Goal: Task Accomplishment & Management: Use online tool/utility

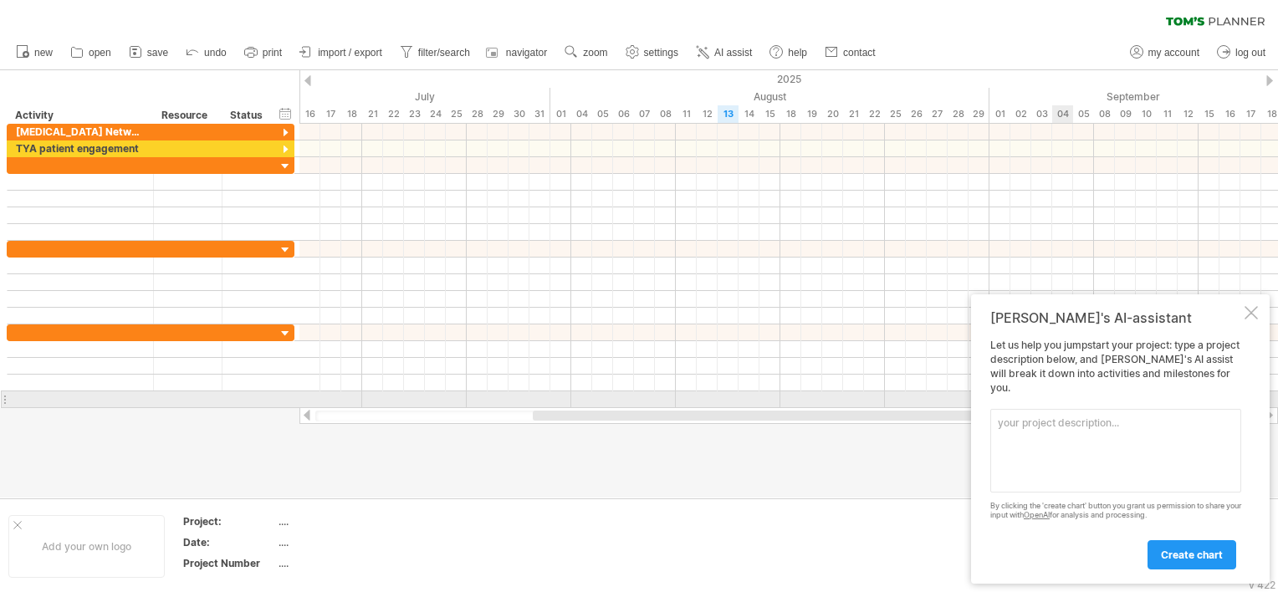
paste textarea "Make a [PERSON_NAME] chart for [DATE] to [DATE] with two sections, section 1 [M…"
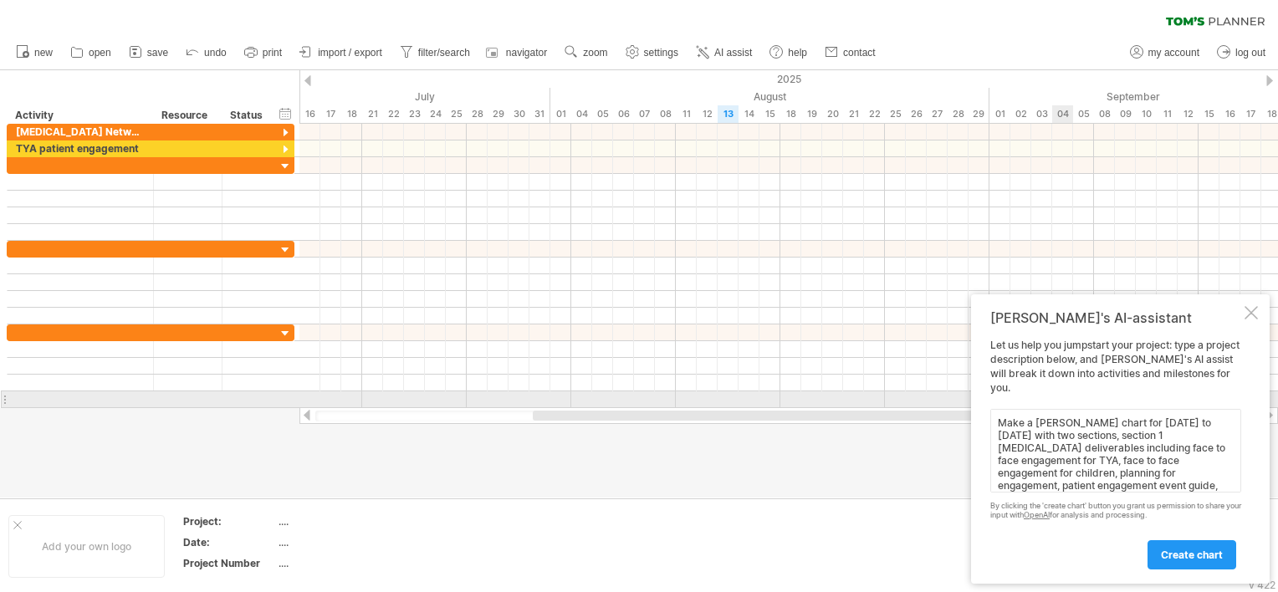
scroll to position [51, 0]
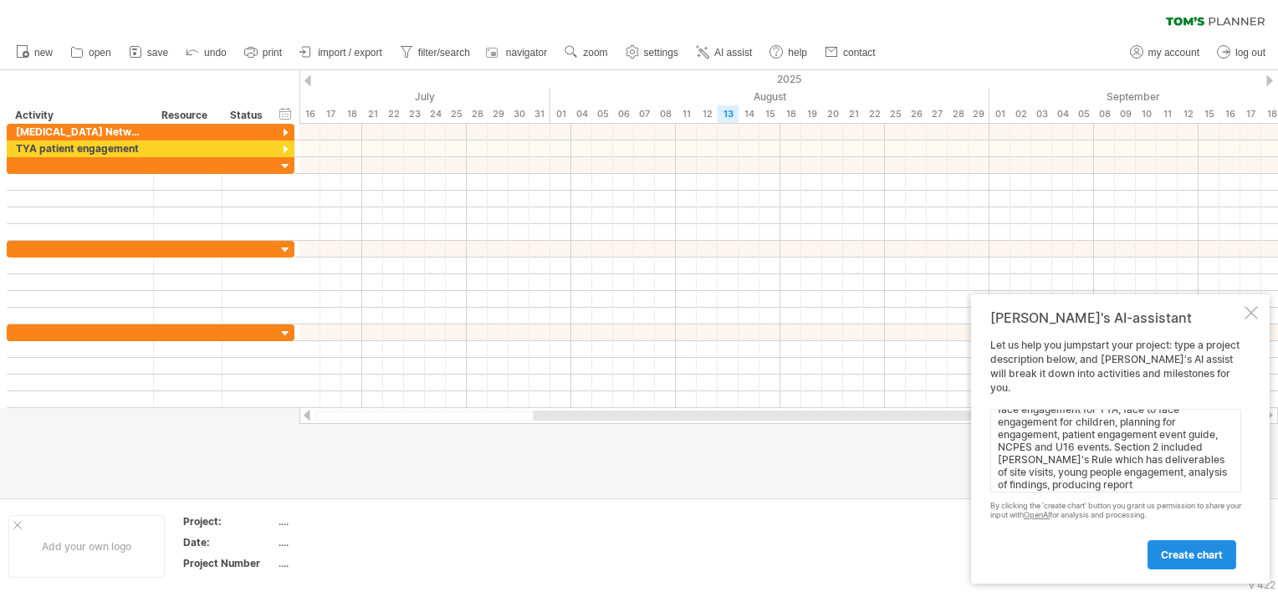
type textarea "Make a [PERSON_NAME] chart for [DATE] to [DATE] with two sections, section 1 [M…"
click at [1157, 544] on link "create chart" at bounding box center [1191, 554] width 89 height 29
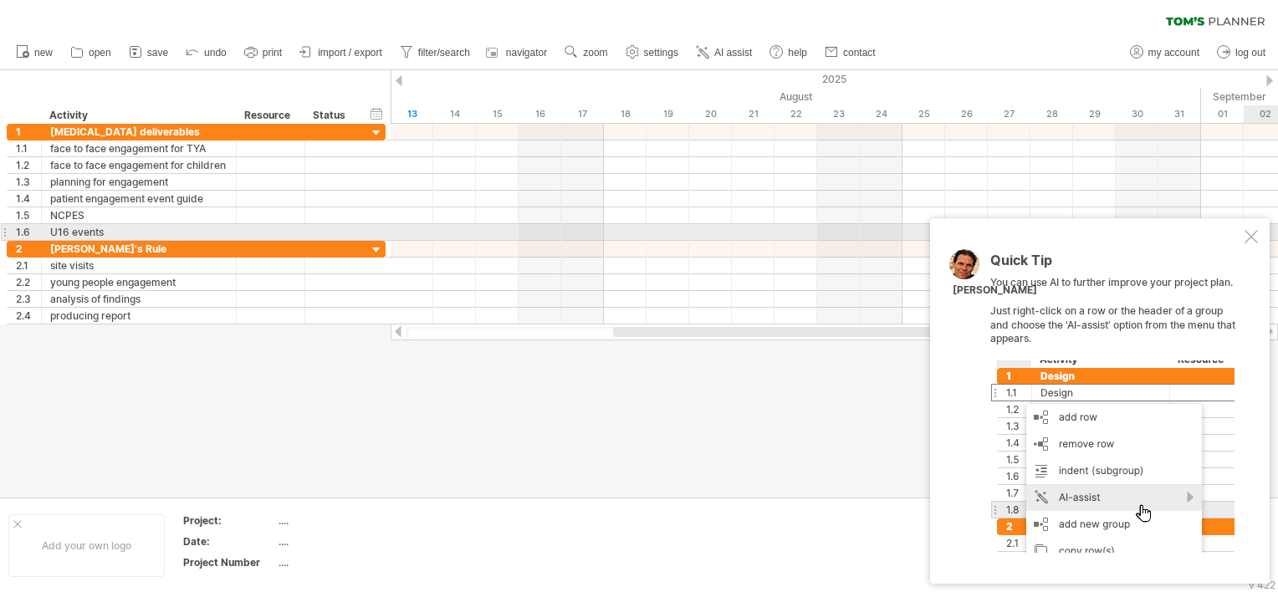
click at [1248, 241] on div at bounding box center [1250, 236] width 13 height 13
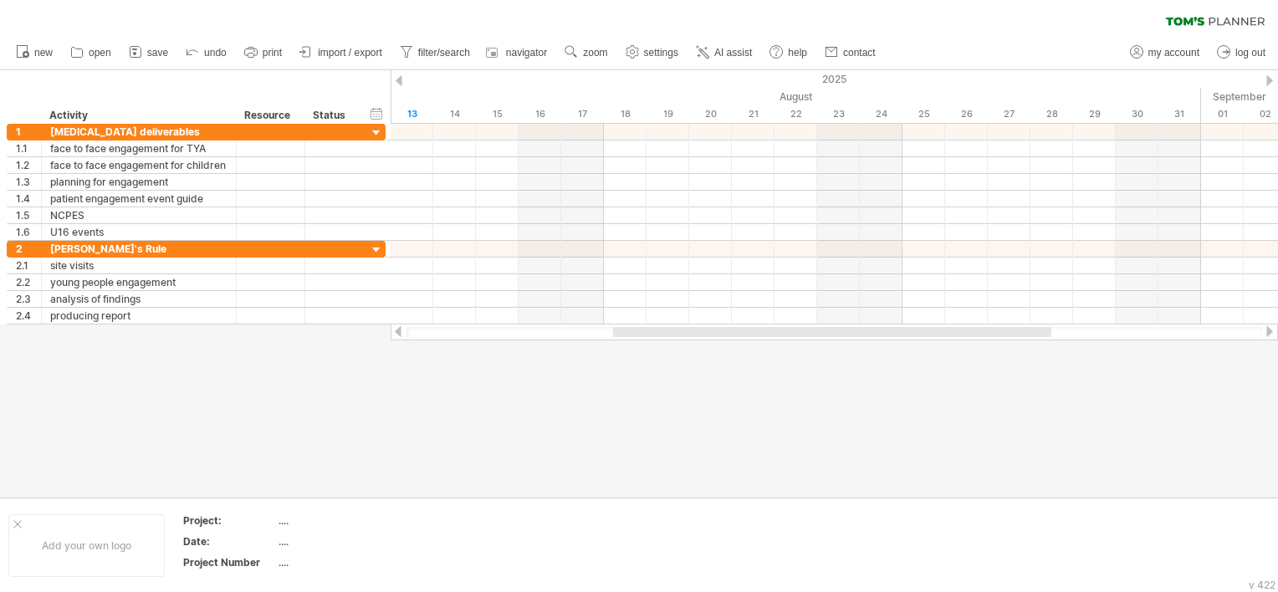
drag, startPoint x: 652, startPoint y: 325, endPoint x: 523, endPoint y: 337, distance: 130.1
click at [523, 337] on div at bounding box center [833, 332] width 887 height 17
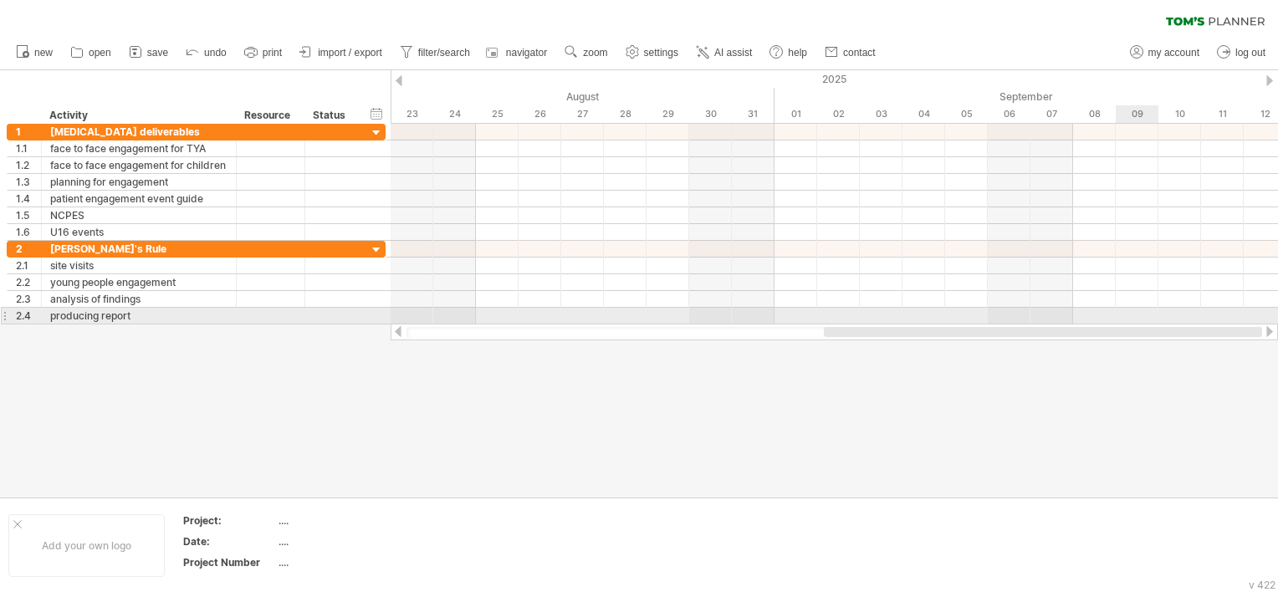
drag, startPoint x: 624, startPoint y: 329, endPoint x: 1210, endPoint y: 203, distance: 599.4
click at [1171, 320] on div "Trying to reach [DOMAIN_NAME] Connected again... 0% clear filter new 1" at bounding box center [639, 296] width 1278 height 592
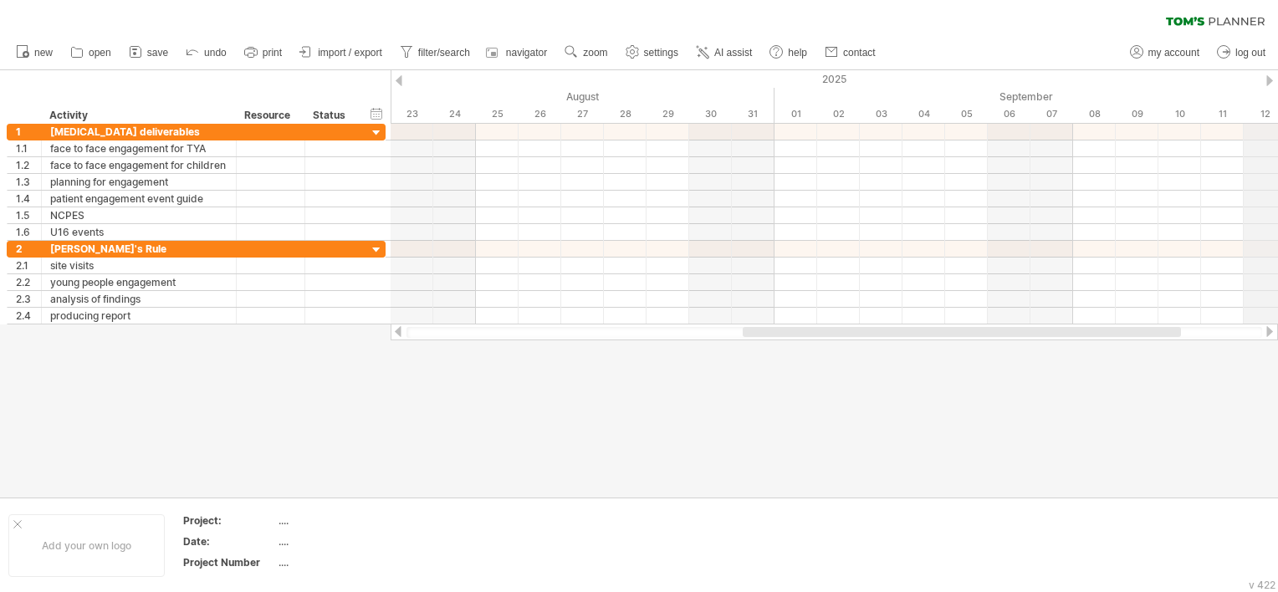
click at [1264, 83] on div "2025" at bounding box center [625, 79] width 3880 height 18
click at [1272, 74] on div "2025" at bounding box center [625, 79] width 3880 height 18
click at [1271, 74] on div "2025" at bounding box center [625, 79] width 3880 height 18
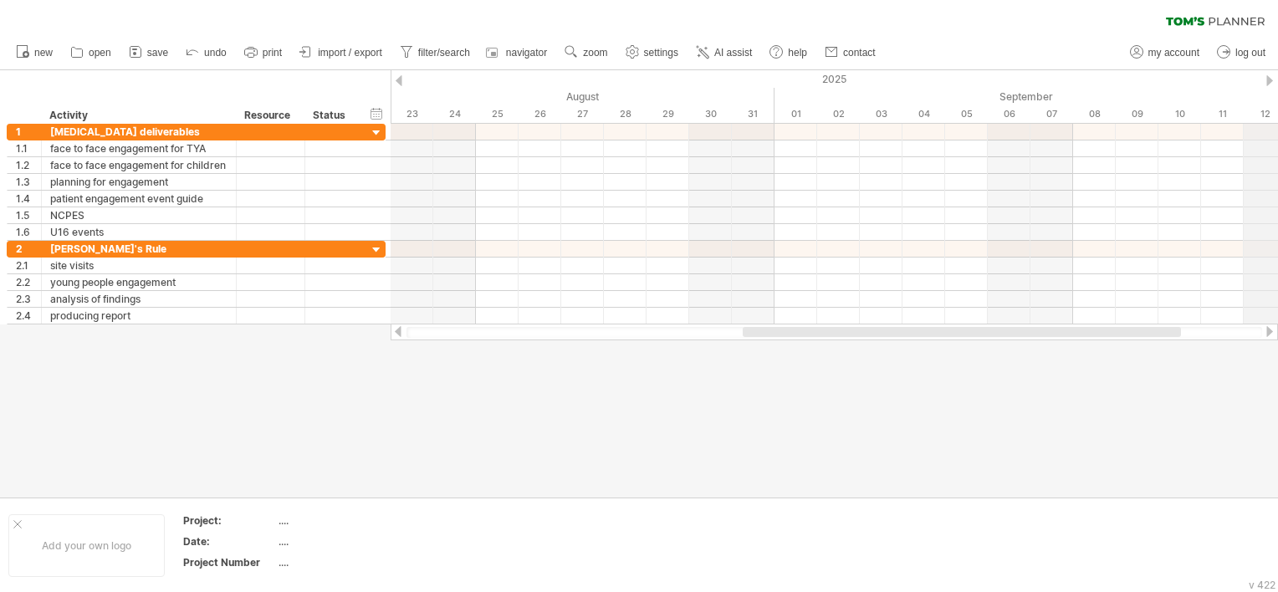
click at [1271, 74] on div "2025" at bounding box center [625, 79] width 3880 height 18
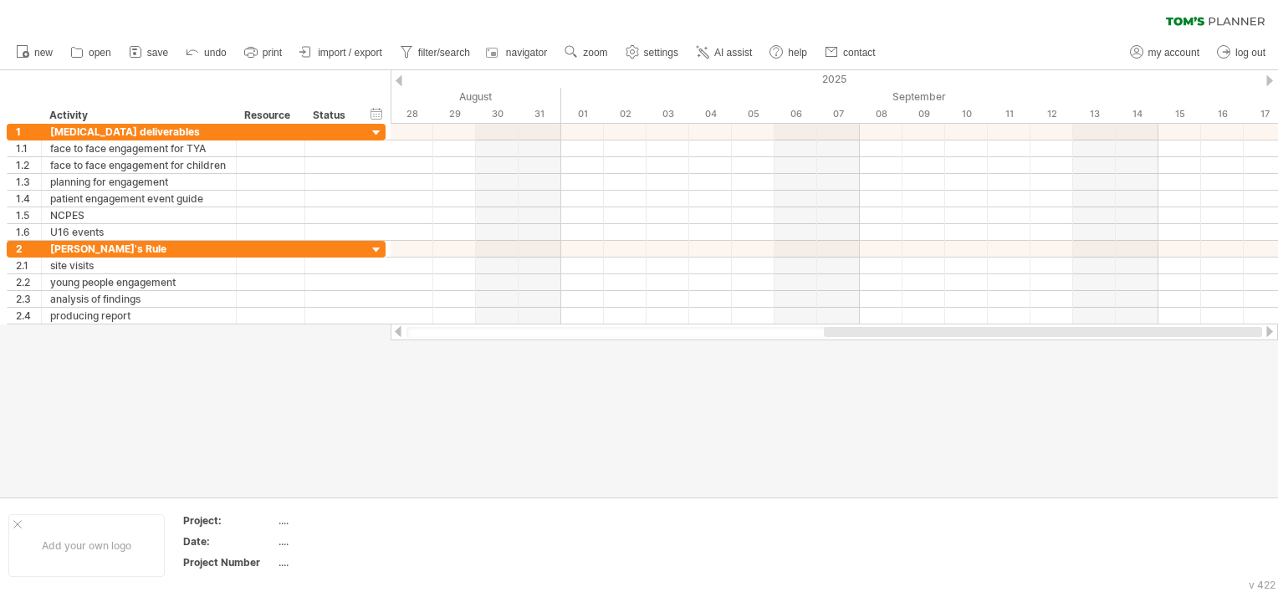
drag, startPoint x: 1064, startPoint y: 329, endPoint x: 1186, endPoint y: 330, distance: 122.1
click at [1186, 330] on div at bounding box center [1043, 332] width 438 height 10
click at [1260, 85] on div "2025" at bounding box center [412, 79] width 3880 height 18
click at [1266, 79] on div at bounding box center [1269, 80] width 7 height 11
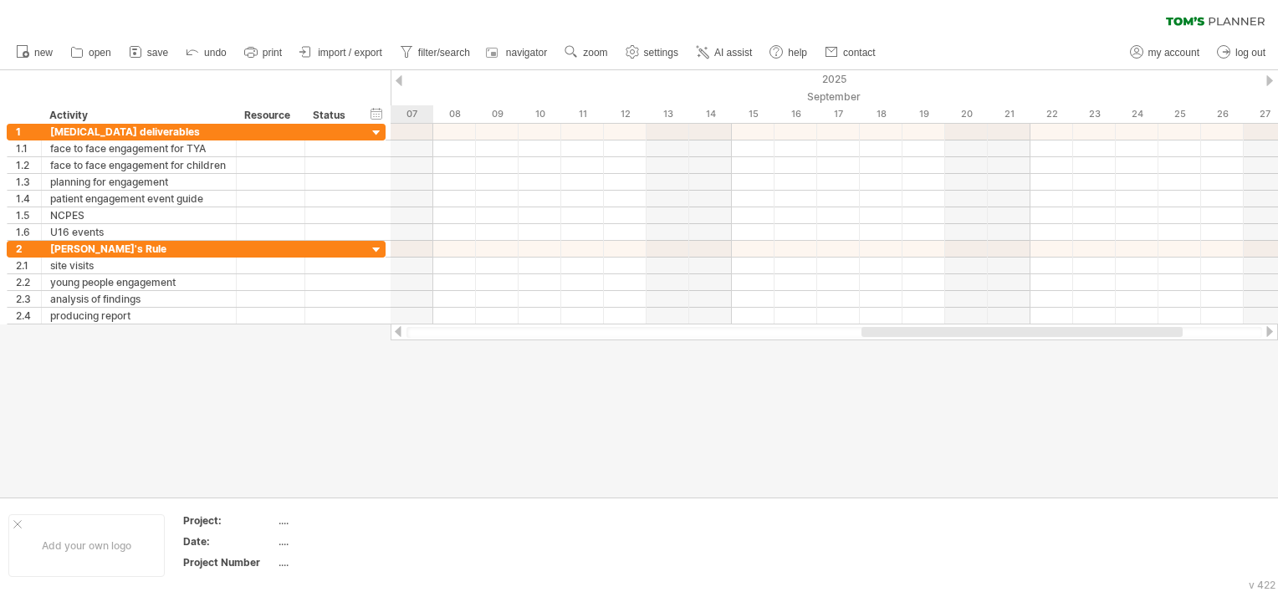
click at [1266, 79] on div at bounding box center [1269, 80] width 7 height 11
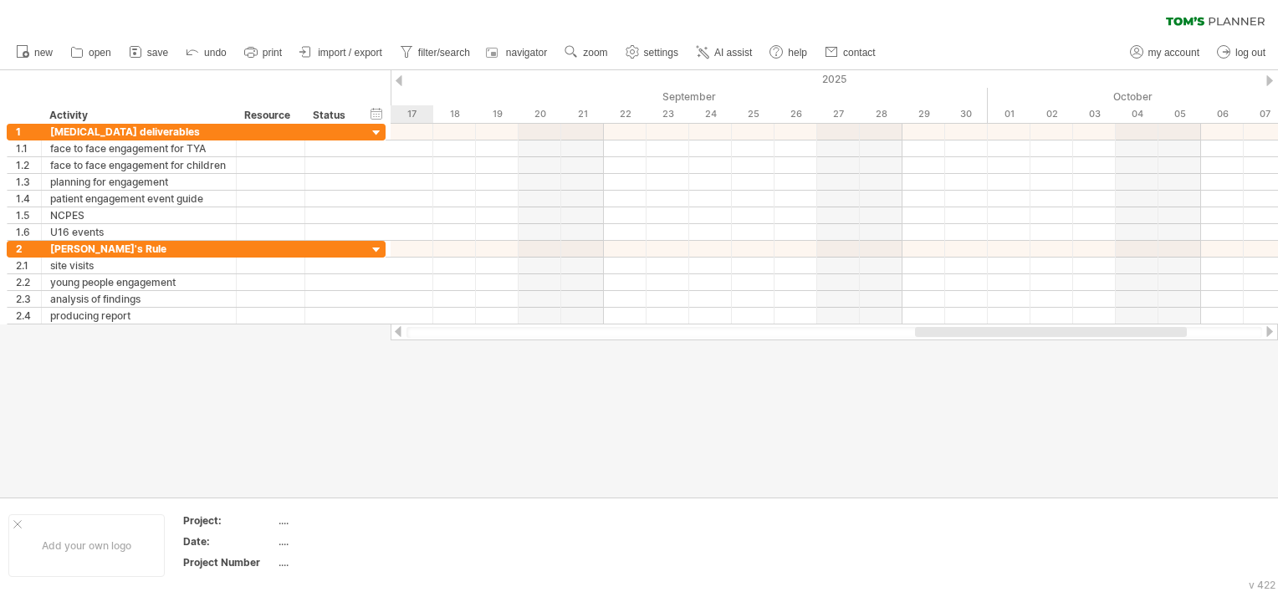
click at [1266, 79] on div at bounding box center [1269, 80] width 7 height 11
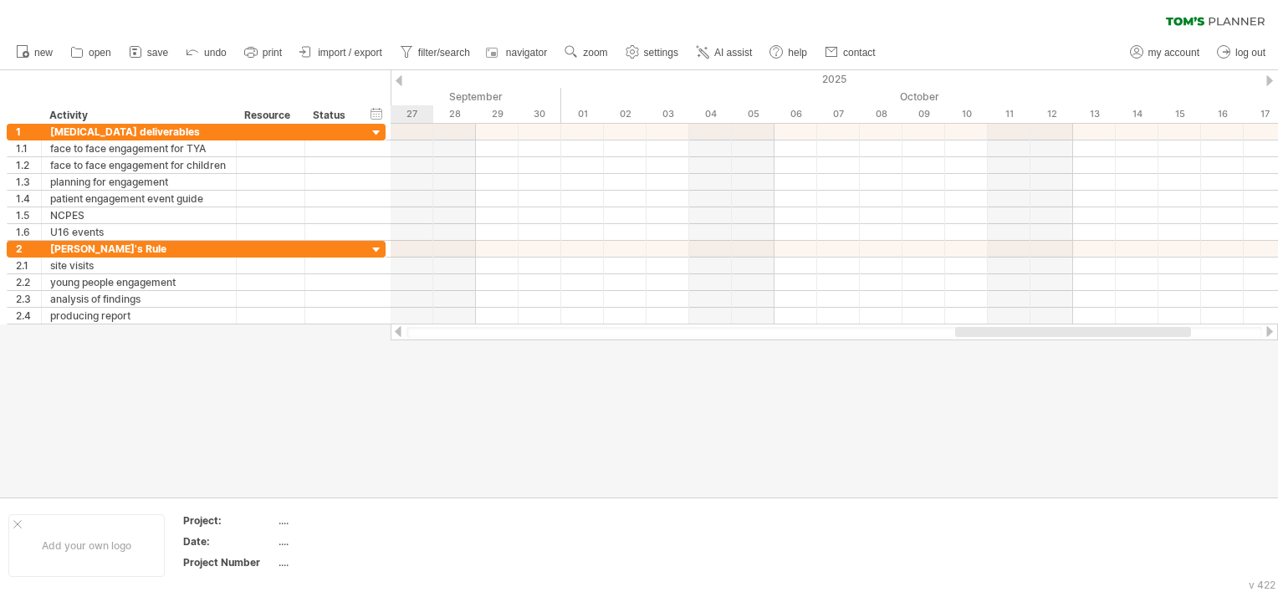
click at [1266, 79] on div at bounding box center [1269, 80] width 7 height 11
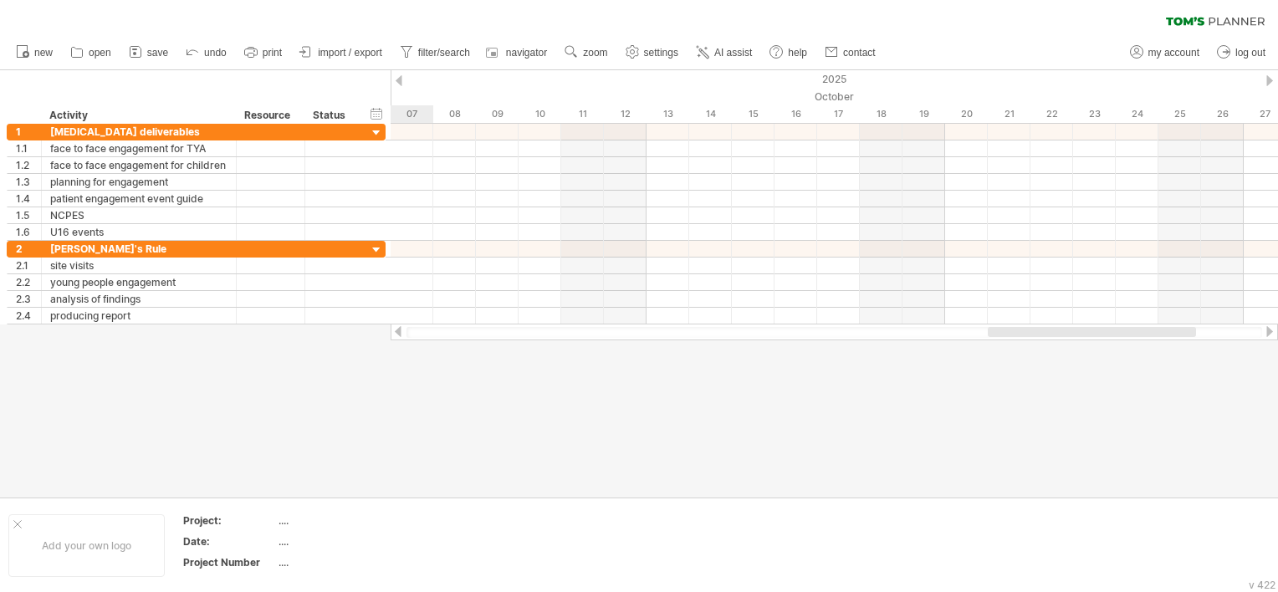
click at [1266, 79] on div at bounding box center [1269, 80] width 7 height 11
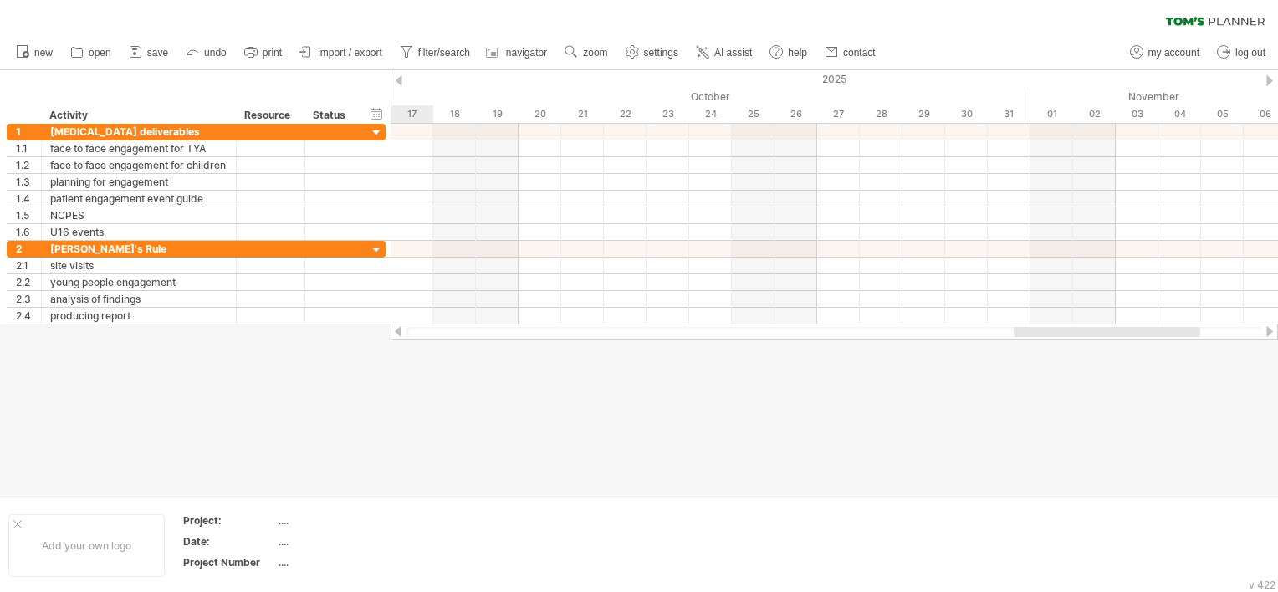
click at [1266, 79] on div at bounding box center [1269, 80] width 7 height 11
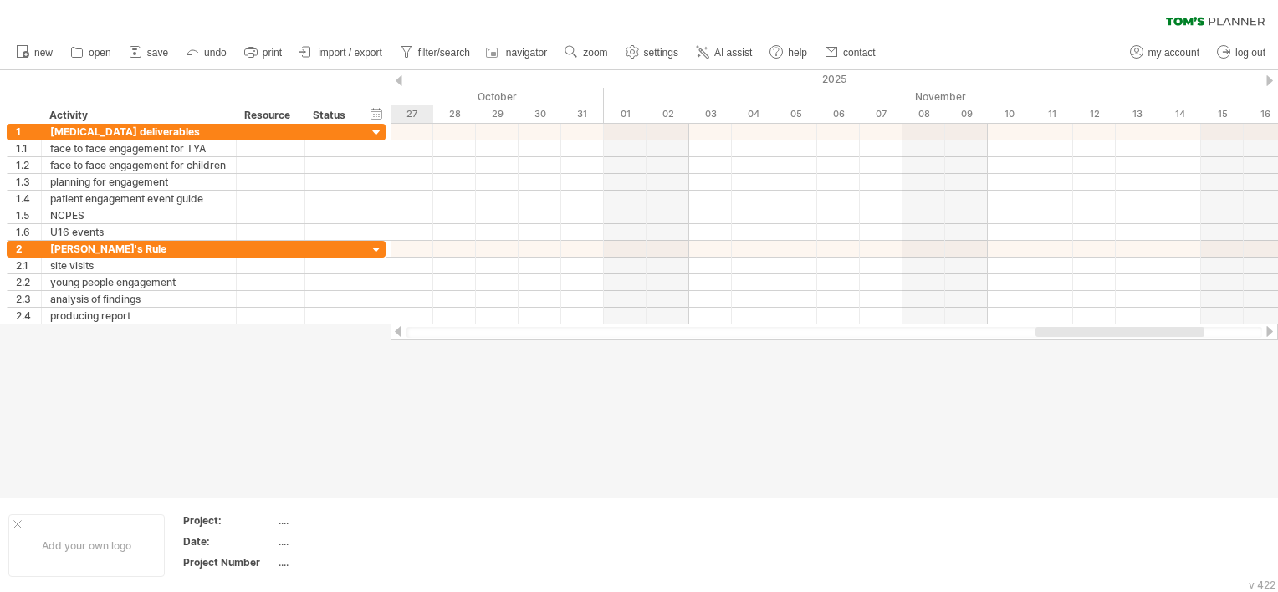
click at [1266, 79] on div at bounding box center [1269, 80] width 7 height 11
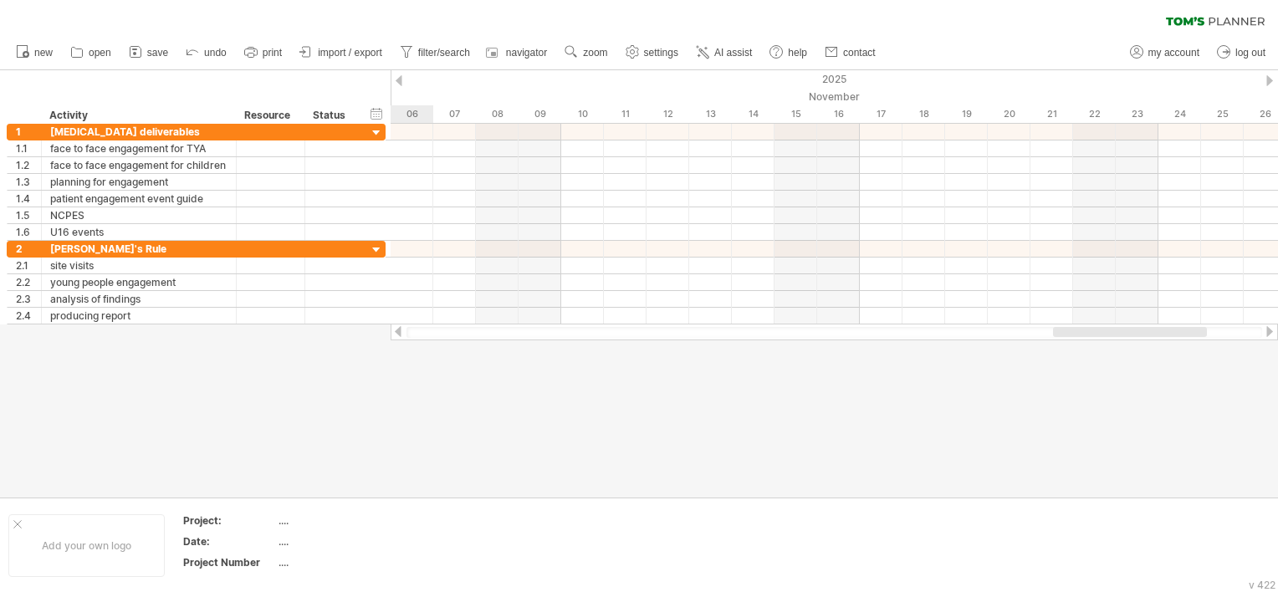
click at [1266, 79] on div at bounding box center [1269, 80] width 7 height 11
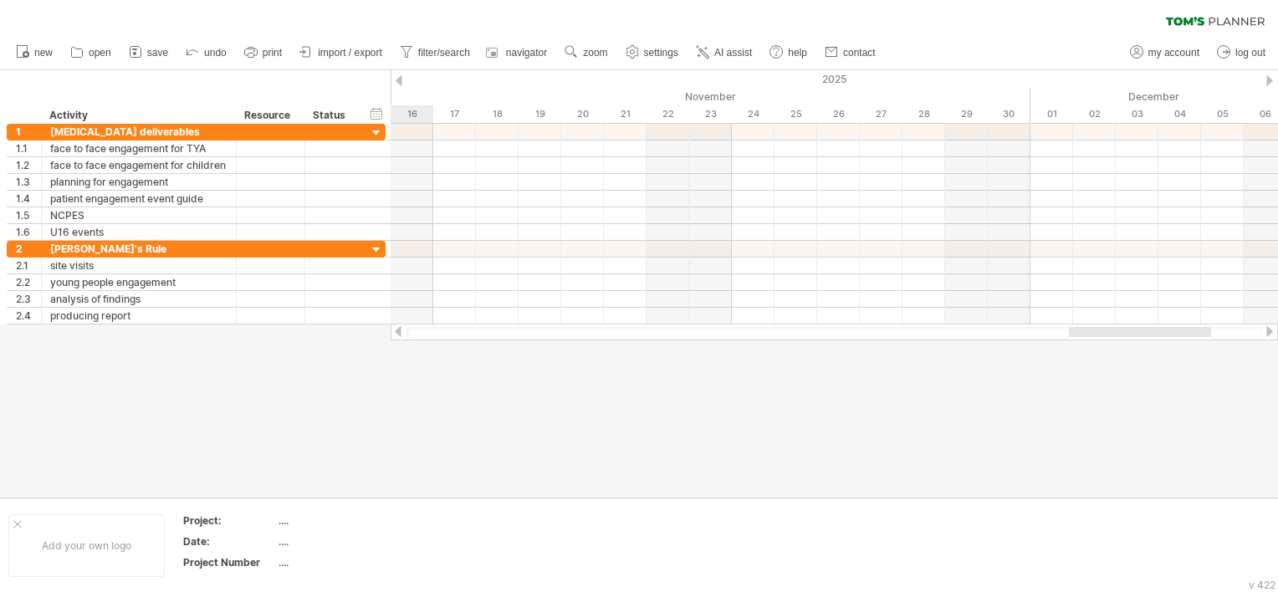
click at [1266, 79] on div at bounding box center [1269, 80] width 7 height 11
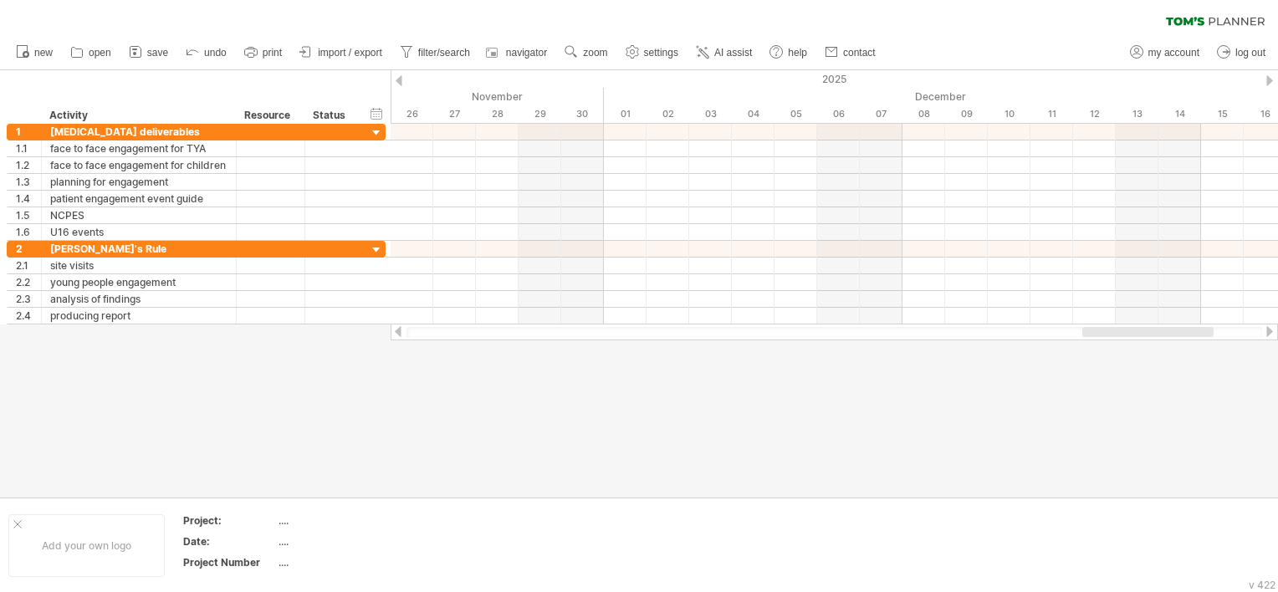
click at [401, 78] on div at bounding box center [398, 80] width 7 height 11
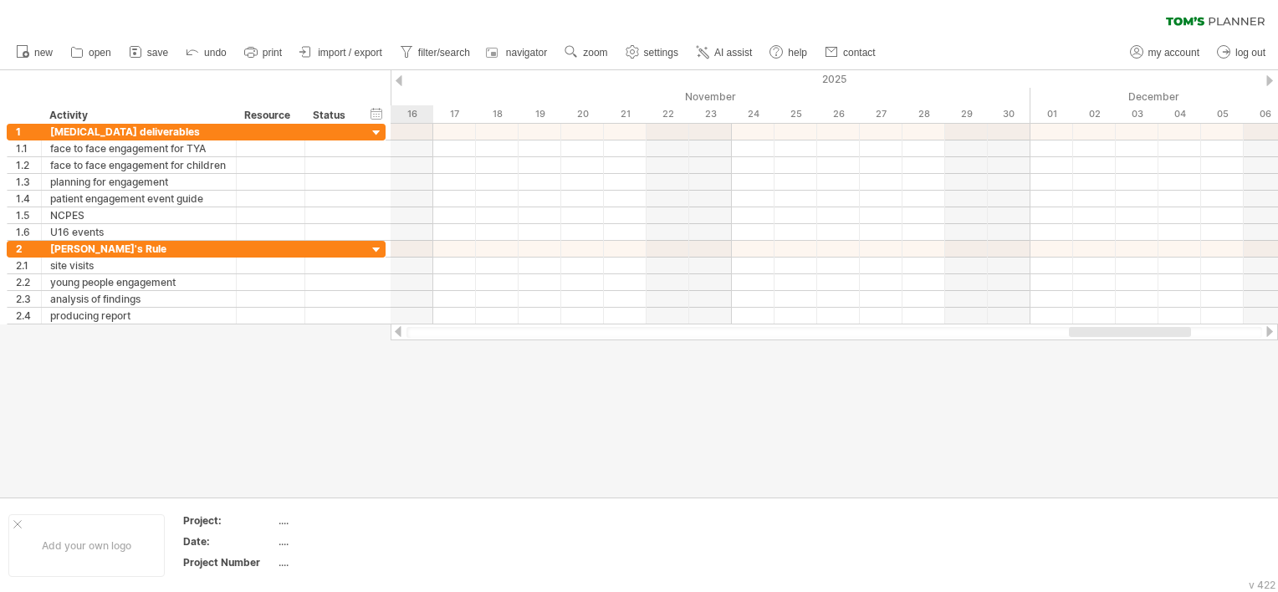
click at [401, 78] on div at bounding box center [398, 80] width 7 height 11
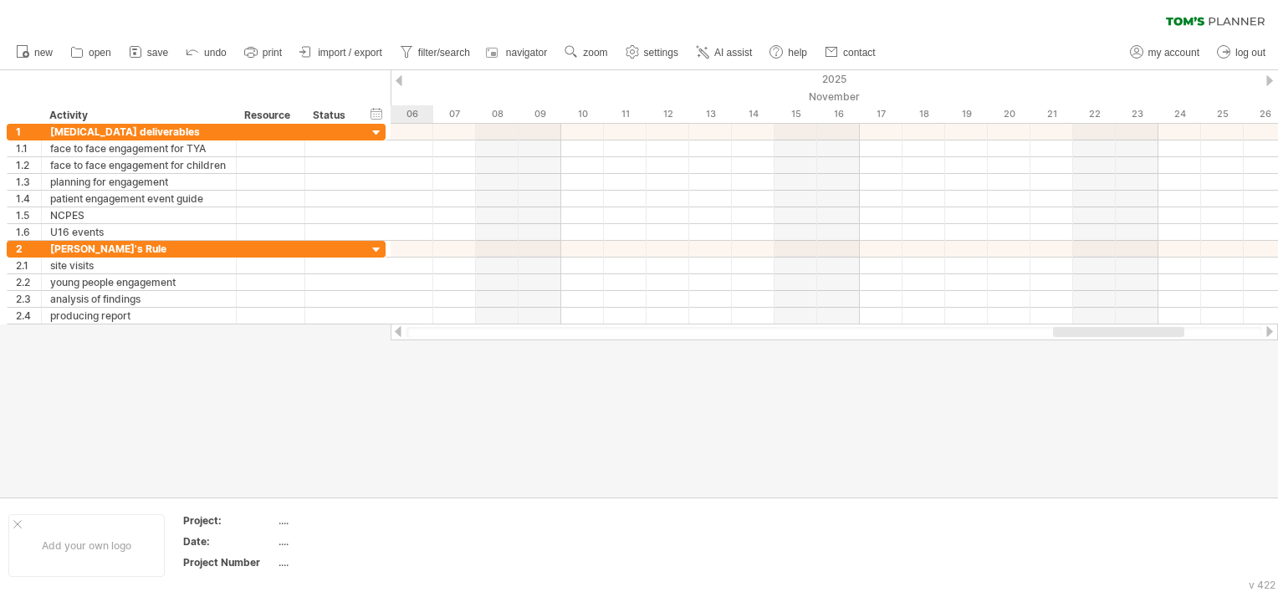
click at [401, 78] on div at bounding box center [398, 80] width 7 height 11
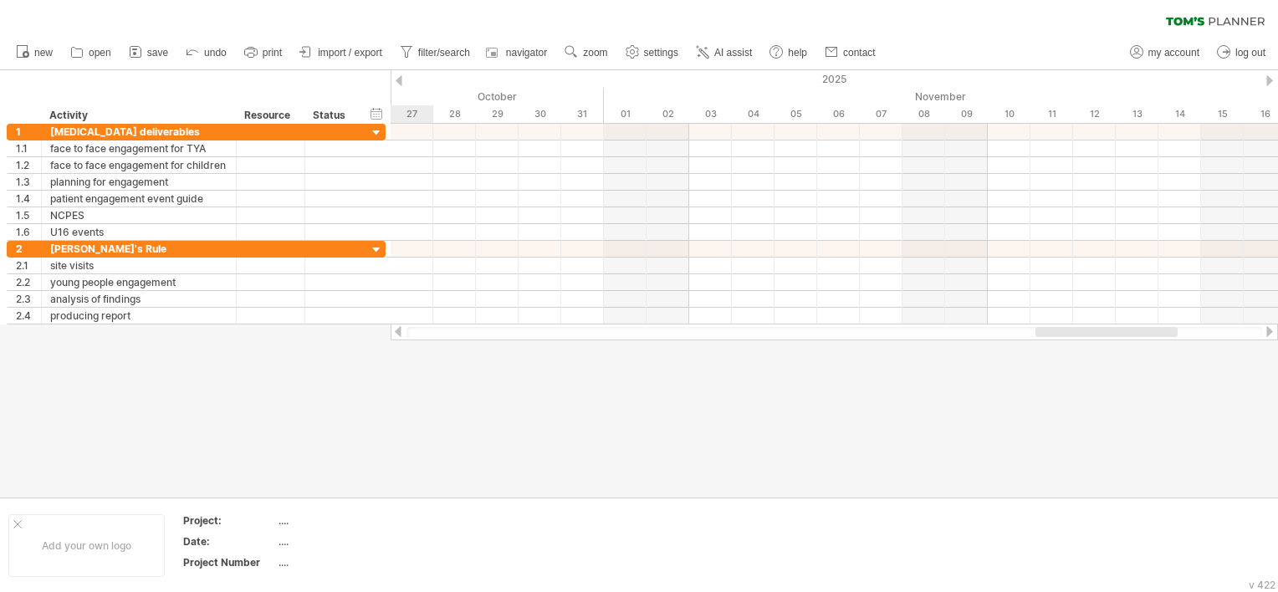
click at [401, 78] on div at bounding box center [398, 80] width 7 height 11
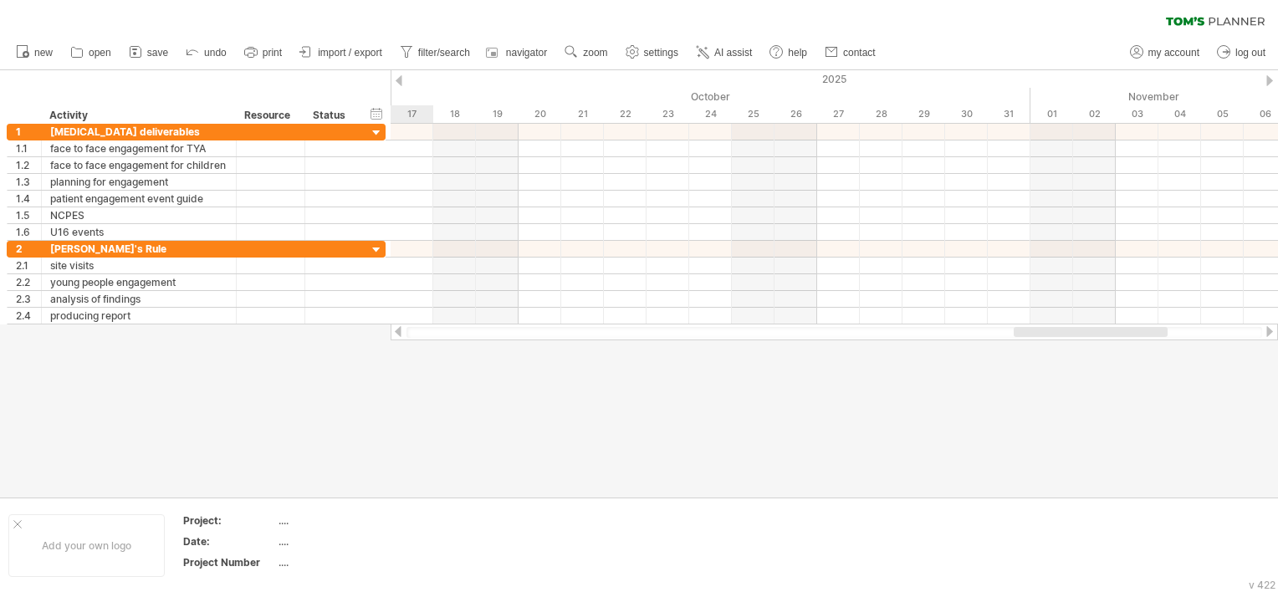
click at [401, 78] on div at bounding box center [398, 80] width 7 height 11
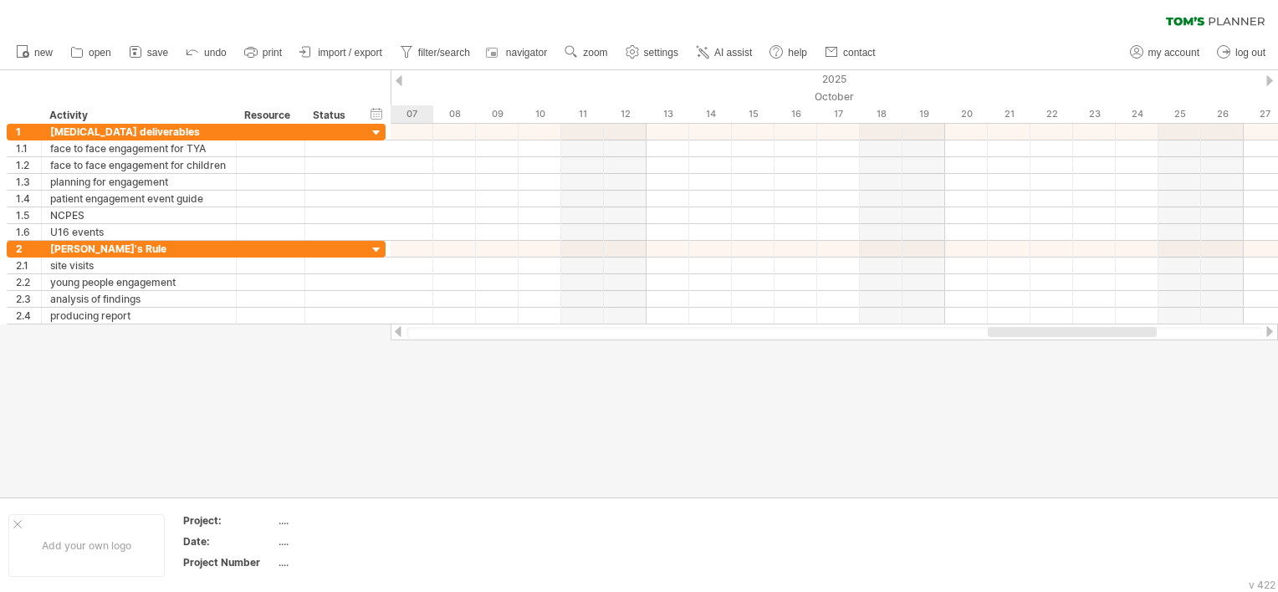
click at [401, 78] on div at bounding box center [398, 80] width 7 height 11
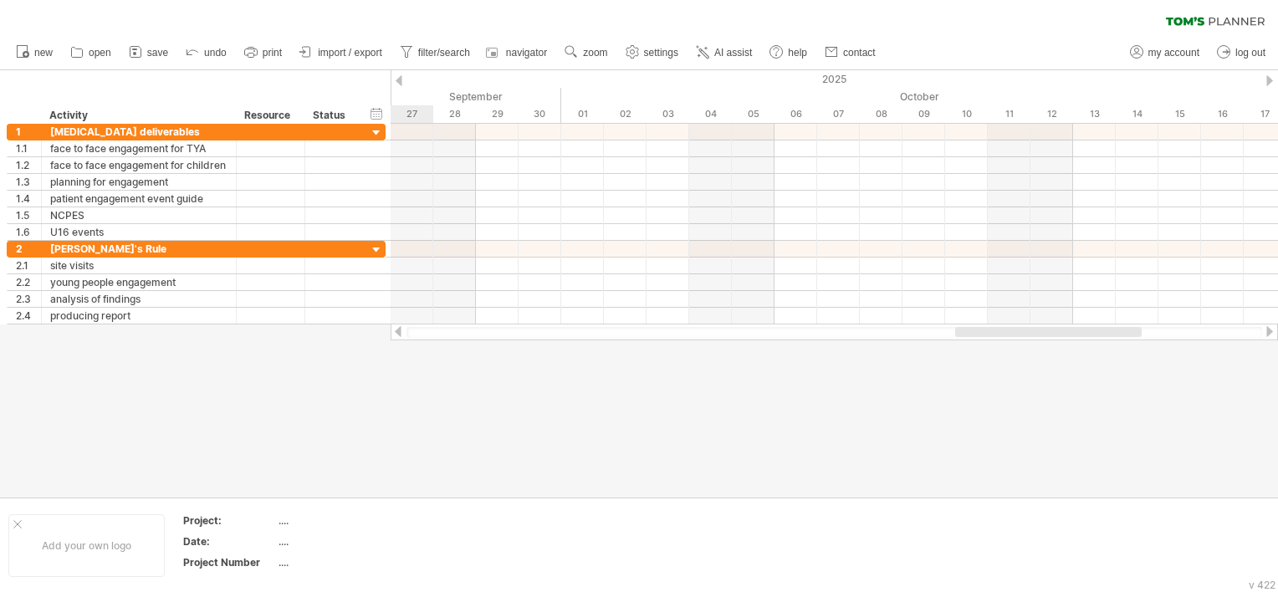
click at [401, 78] on div at bounding box center [398, 80] width 7 height 11
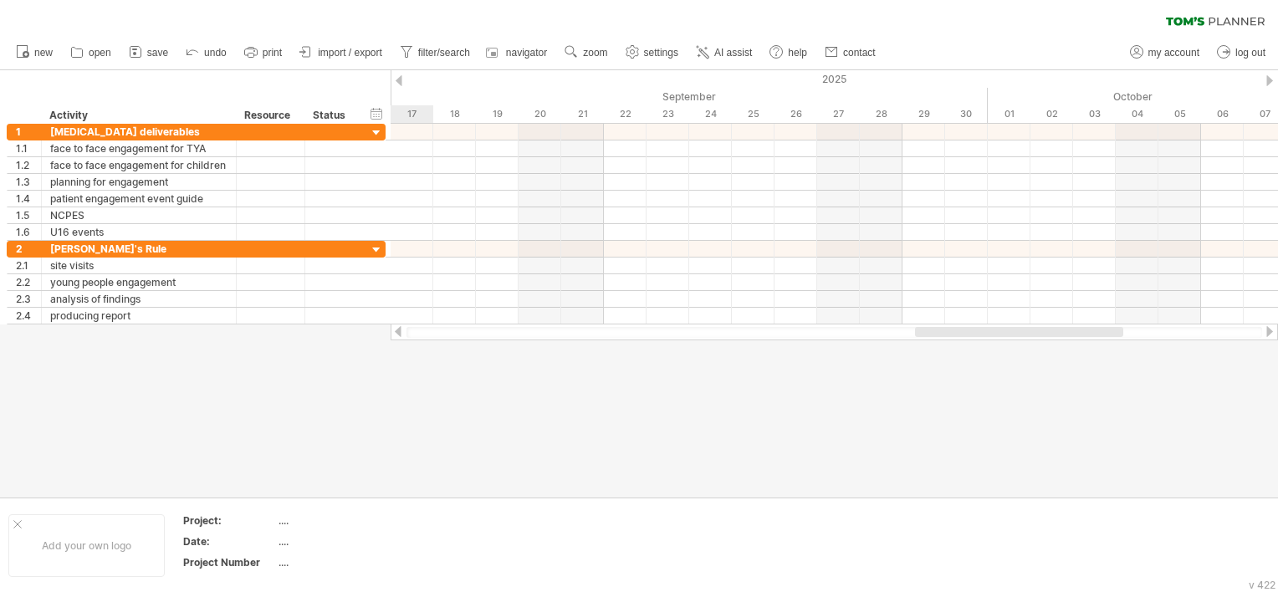
click at [401, 78] on div at bounding box center [398, 80] width 7 height 11
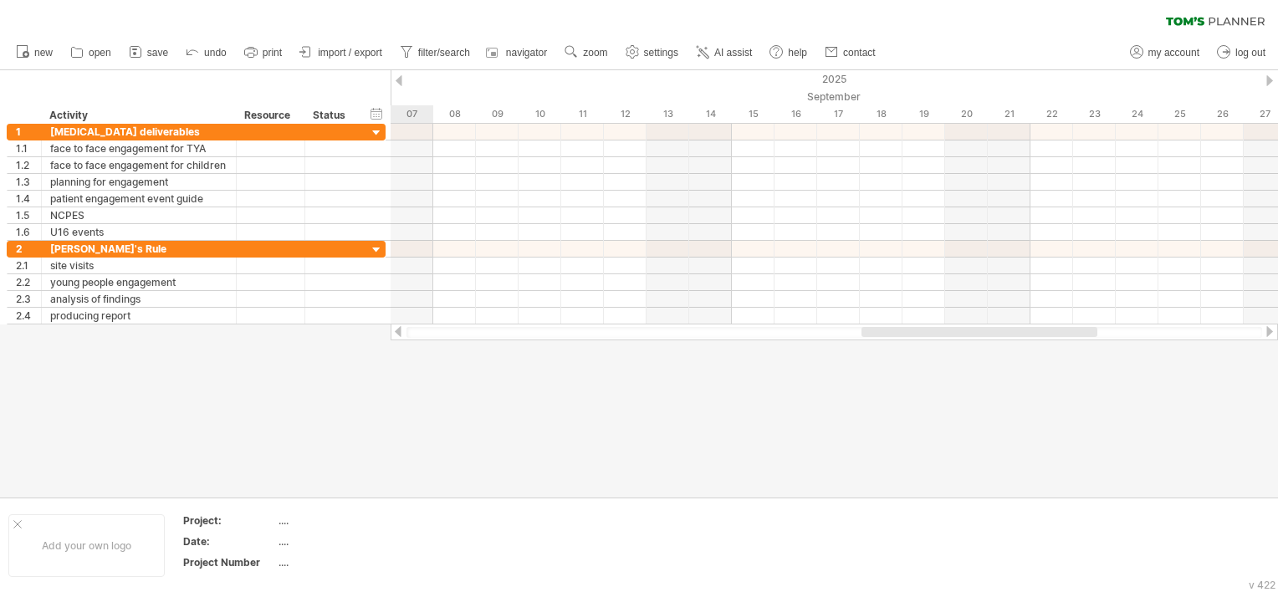
click at [401, 78] on div at bounding box center [398, 80] width 7 height 11
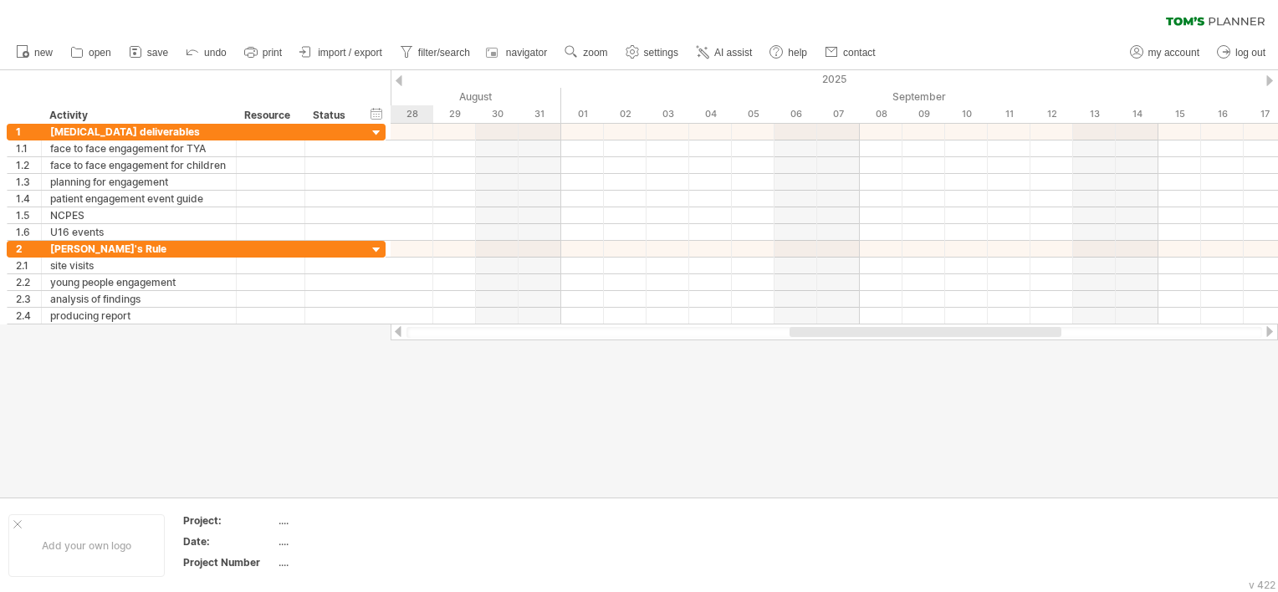
click at [401, 78] on div at bounding box center [398, 80] width 7 height 11
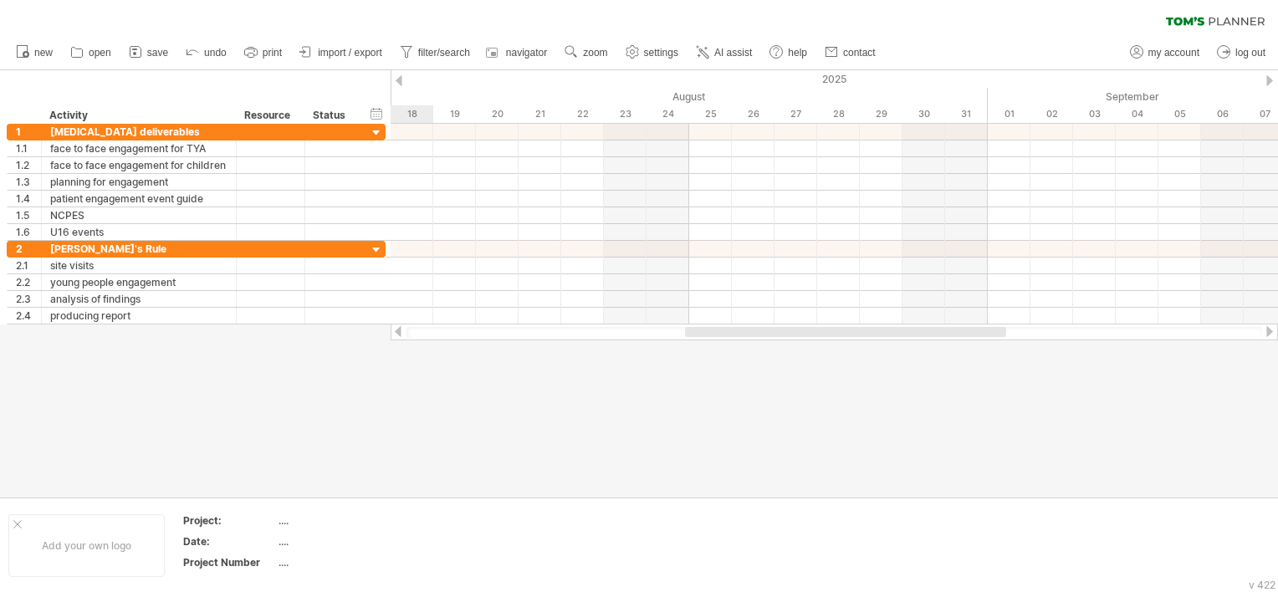
click at [401, 78] on div at bounding box center [398, 80] width 7 height 11
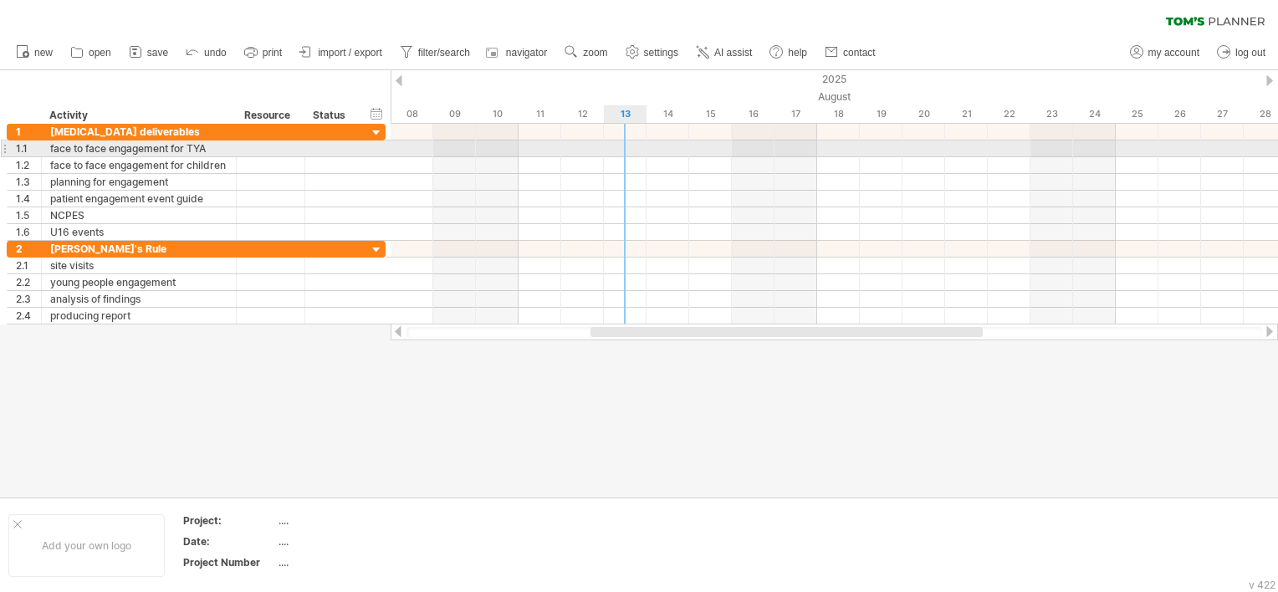
click at [614, 143] on div at bounding box center [833, 148] width 887 height 17
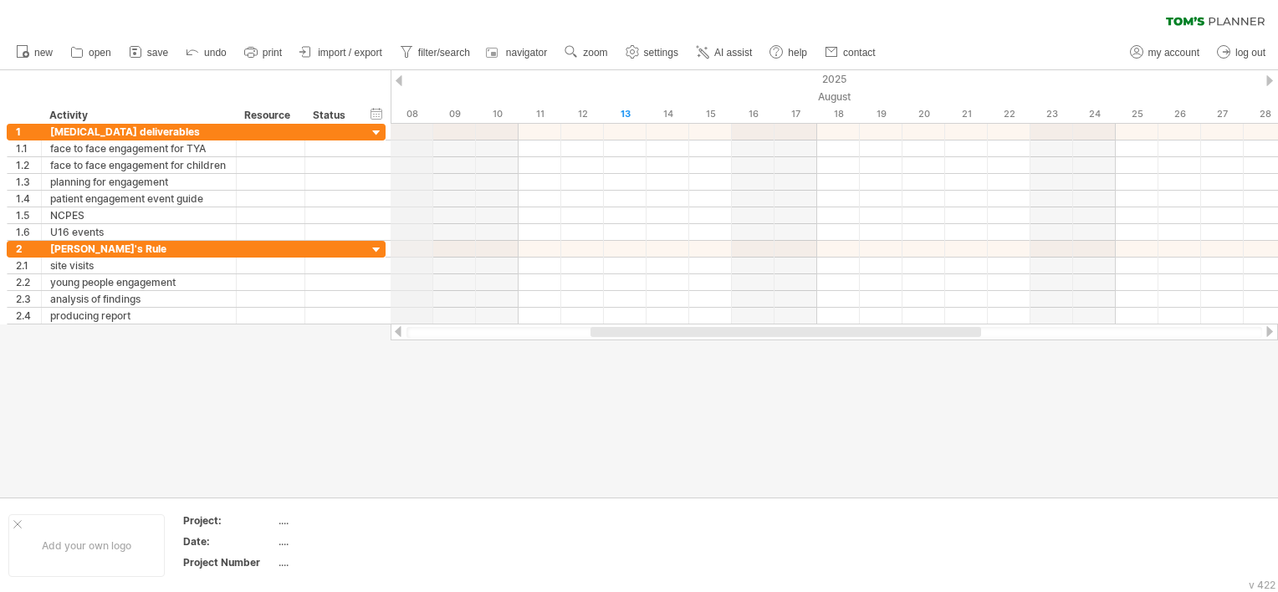
click at [418, 113] on div "08" at bounding box center [411, 114] width 43 height 18
click at [442, 110] on div "09" at bounding box center [454, 114] width 43 height 18
click at [592, 121] on div "12" at bounding box center [582, 114] width 43 height 18
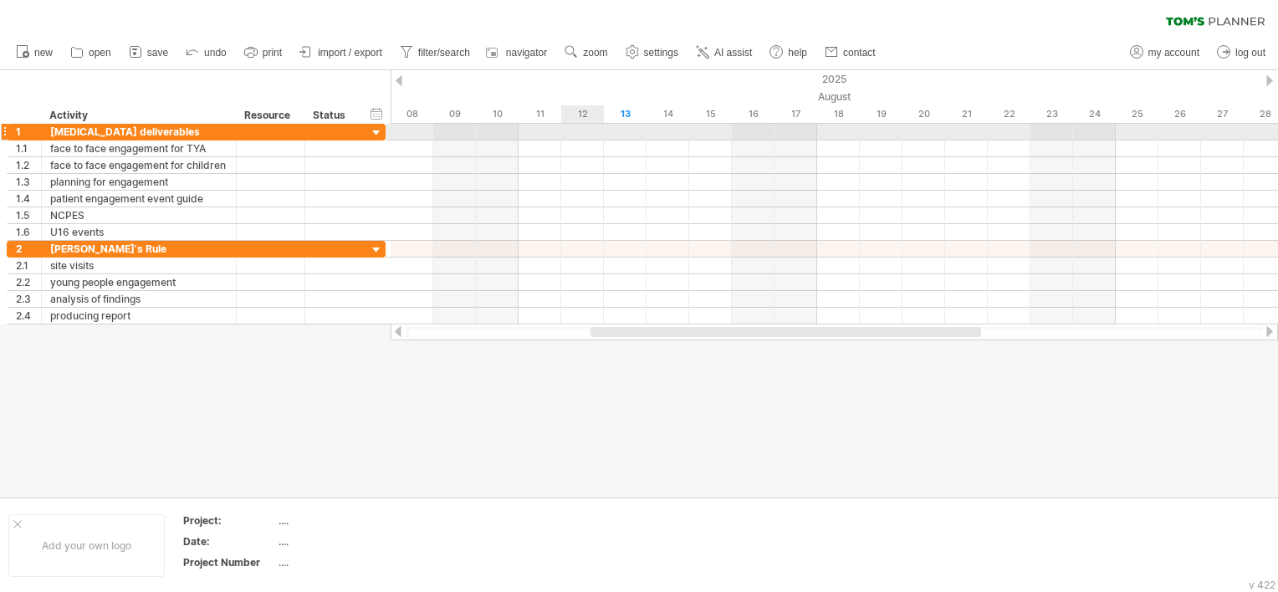
click at [585, 115] on div "12" at bounding box center [582, 114] width 43 height 18
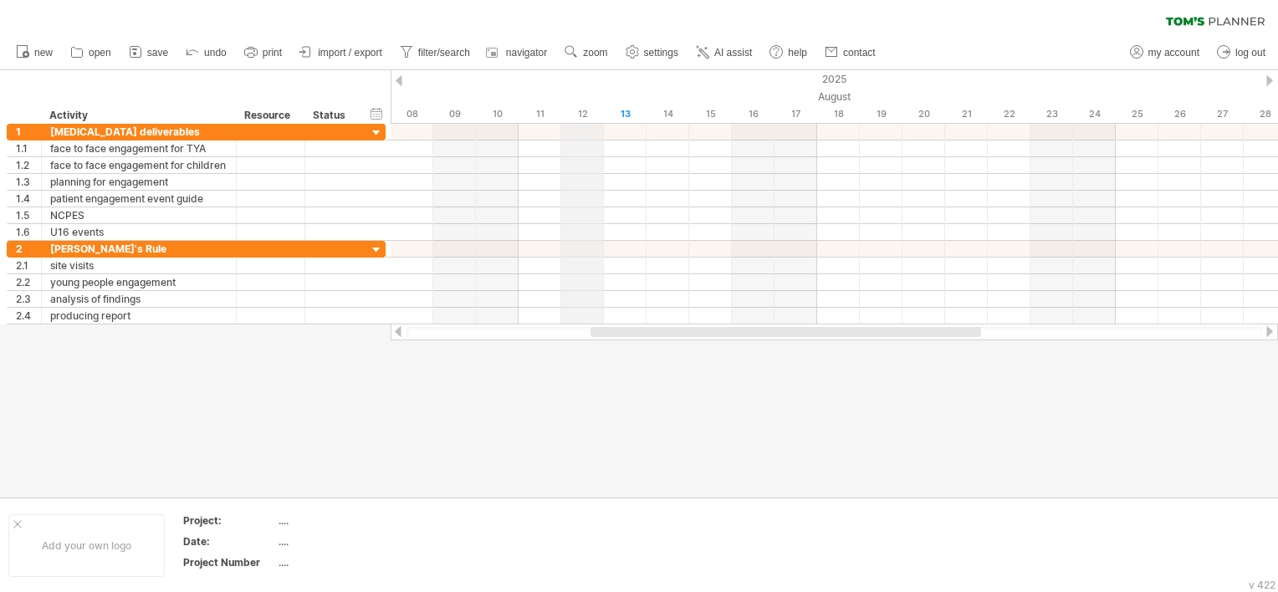
click at [585, 115] on div "12" at bounding box center [582, 114] width 43 height 18
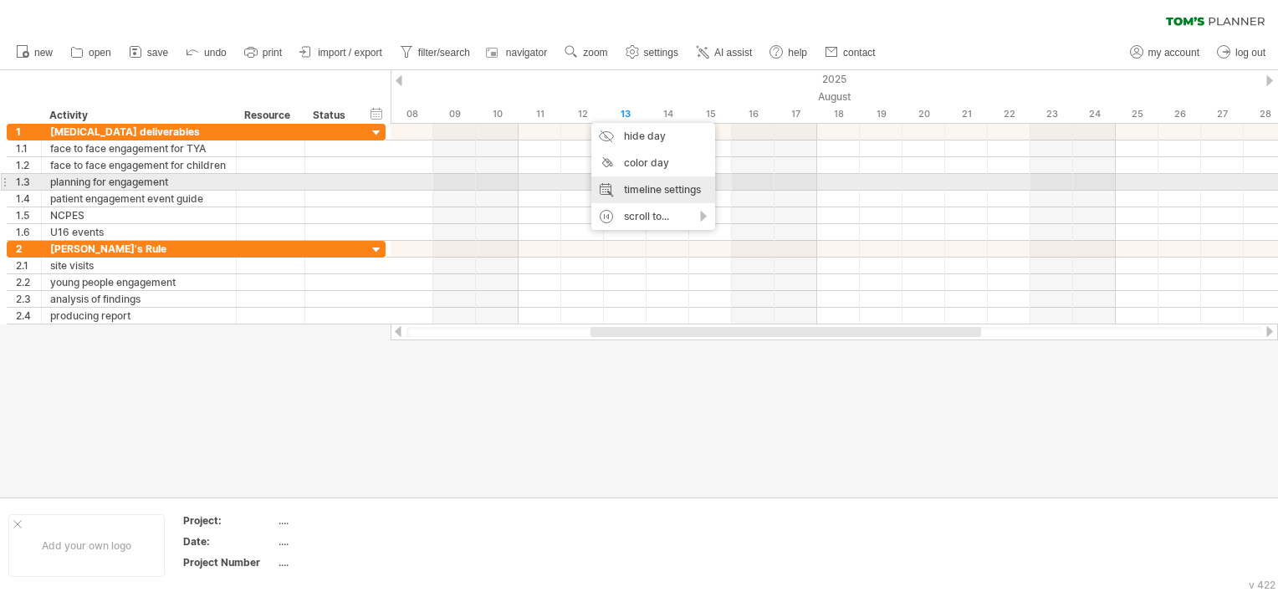
click at [625, 181] on div "timeline settings" at bounding box center [653, 189] width 124 height 27
select select "*"
select select "**"
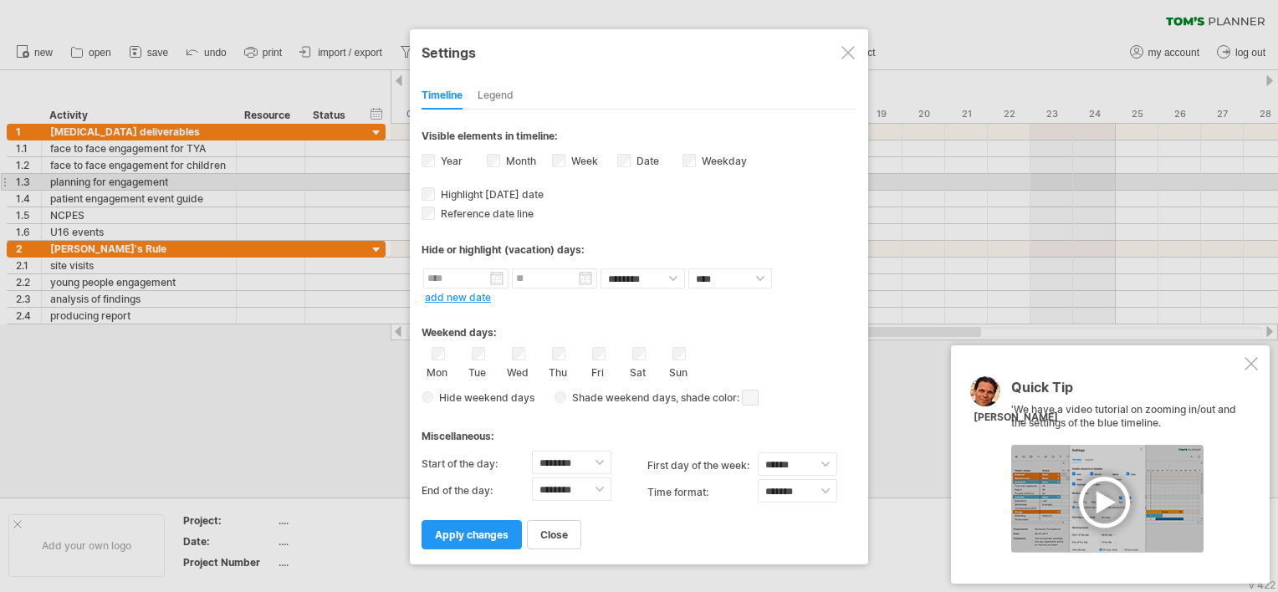
click at [692, 149] on div "**********" at bounding box center [638, 329] width 435 height 439
click at [451, 535] on span "apply changes" at bounding box center [472, 534] width 74 height 13
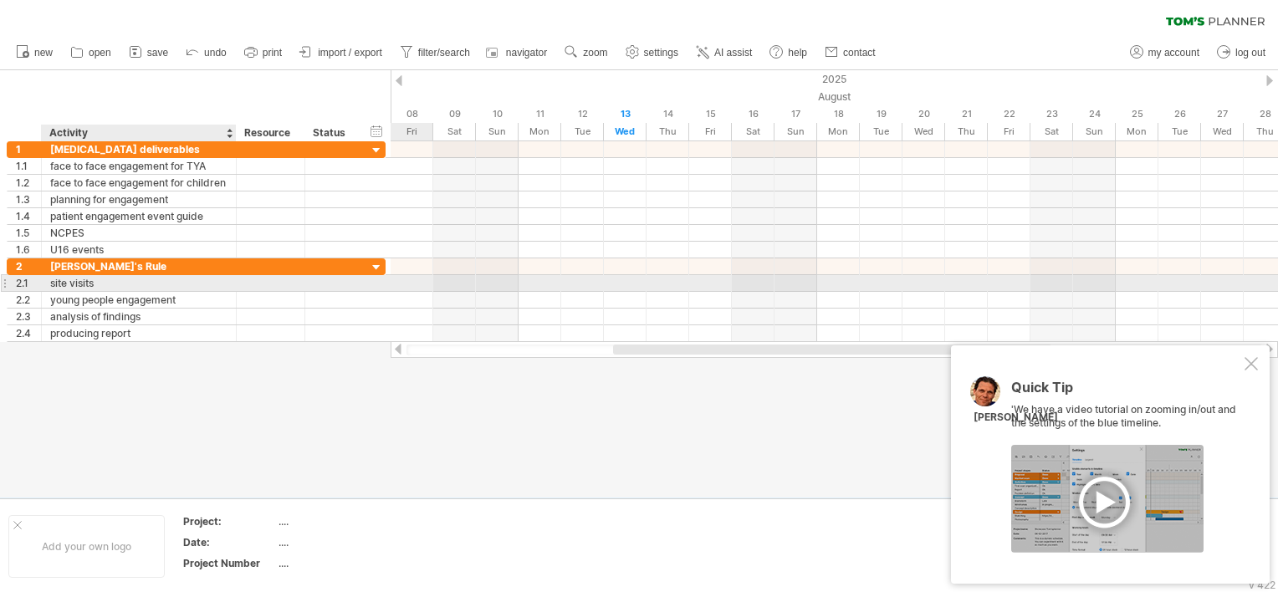
click at [107, 280] on div "site visits" at bounding box center [138, 283] width 177 height 16
click at [107, 280] on input "**********" at bounding box center [138, 283] width 177 height 16
click at [50, 281] on input "**********" at bounding box center [138, 283] width 177 height 16
click at [54, 281] on input "**********" at bounding box center [138, 283] width 177 height 16
type input "**********"
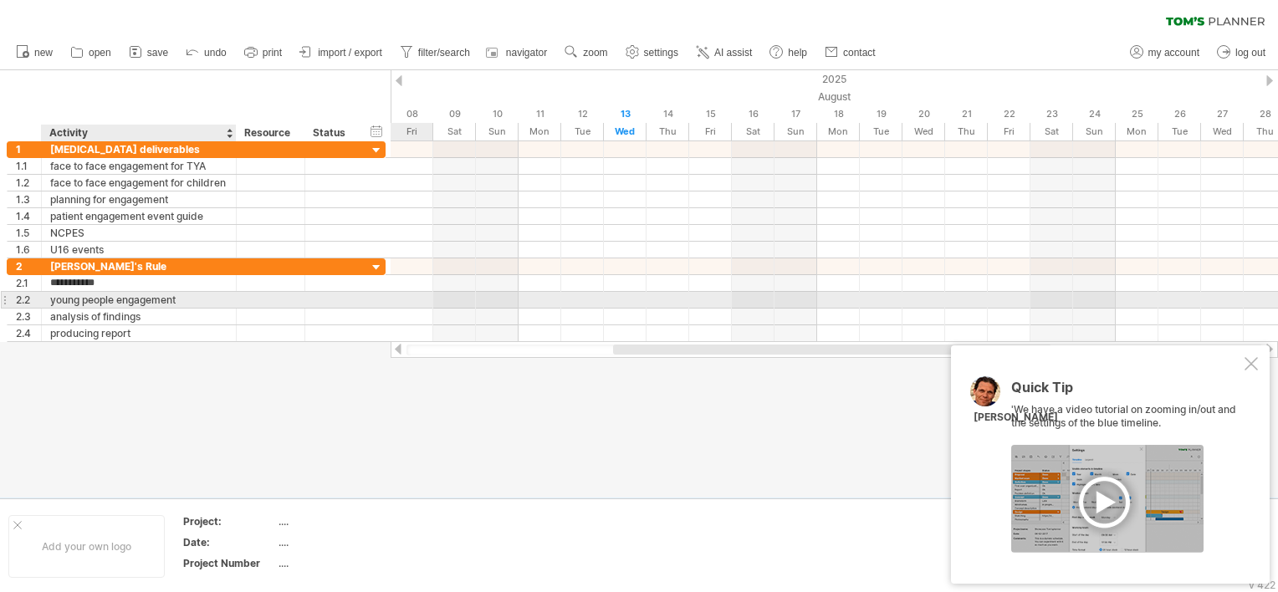
click at [67, 294] on div "young people engagement" at bounding box center [138, 300] width 177 height 16
click at [57, 294] on input "**********" at bounding box center [138, 300] width 177 height 16
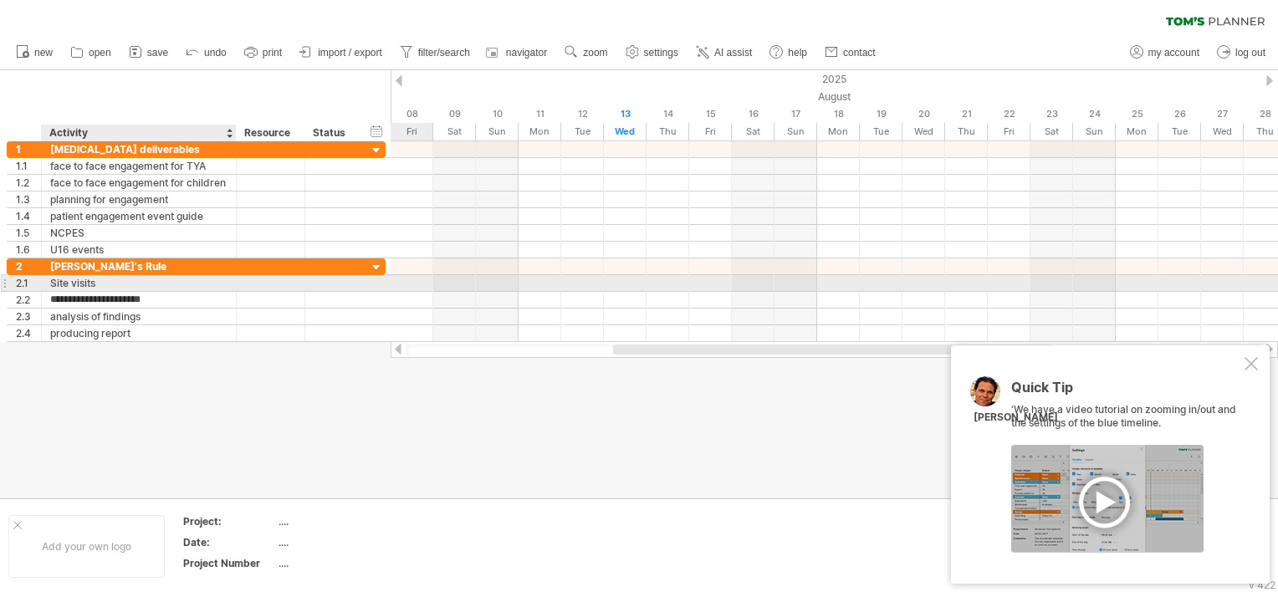
type input "**********"
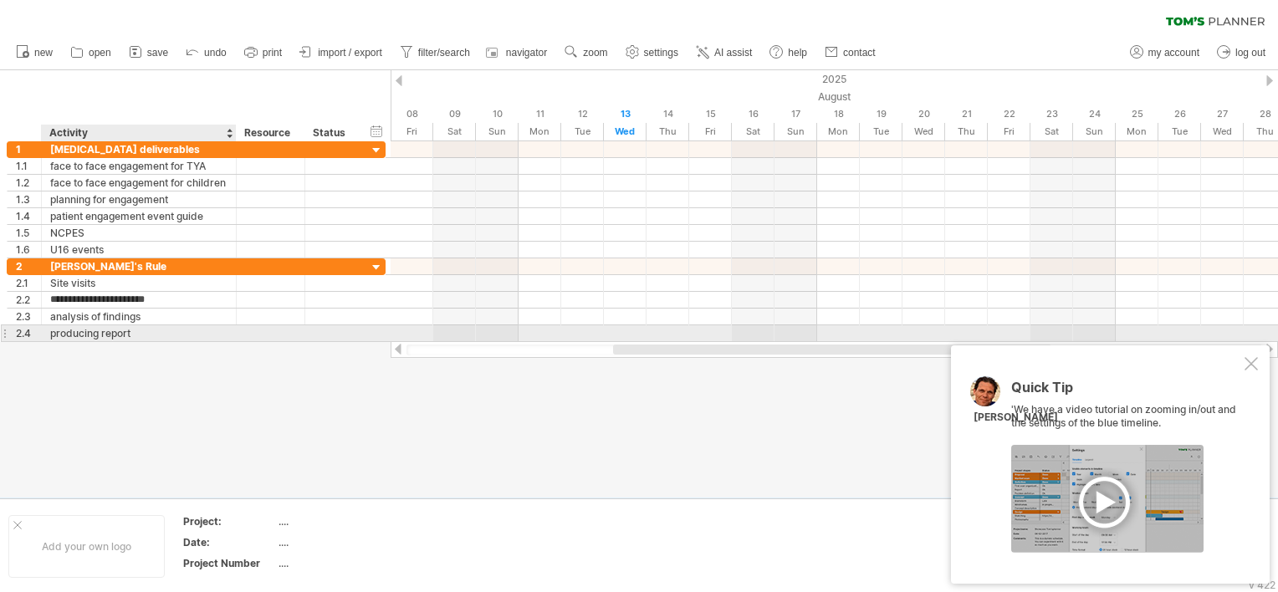
click at [209, 325] on div "producing report" at bounding box center [138, 333] width 177 height 16
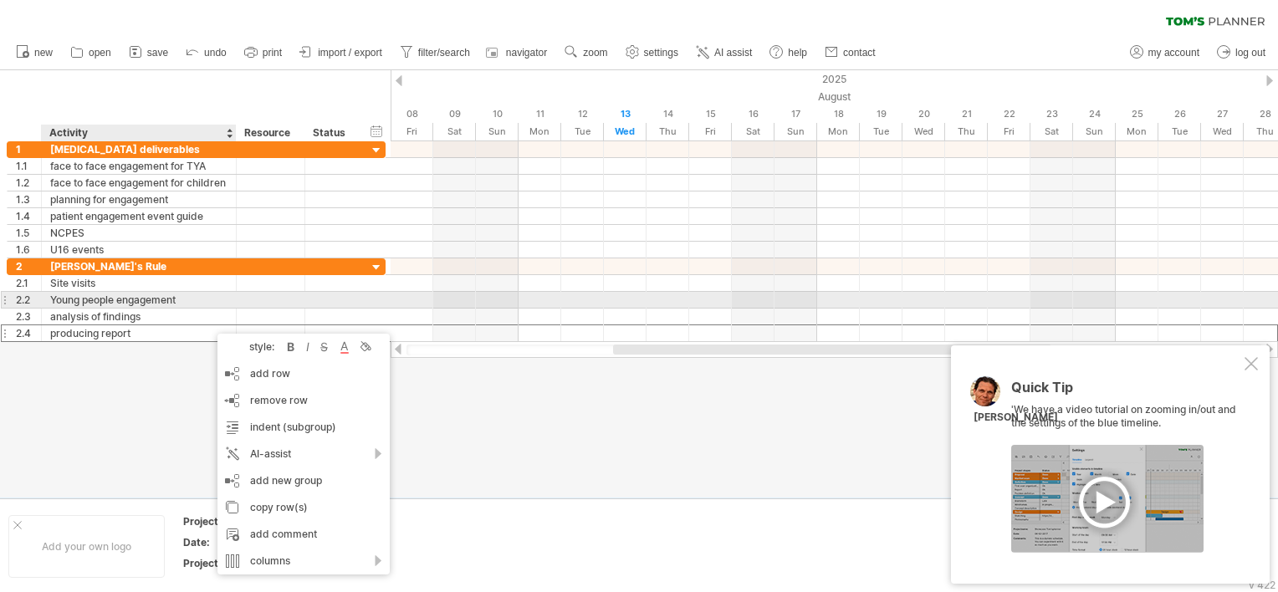
click at [293, 292] on div at bounding box center [270, 300] width 51 height 16
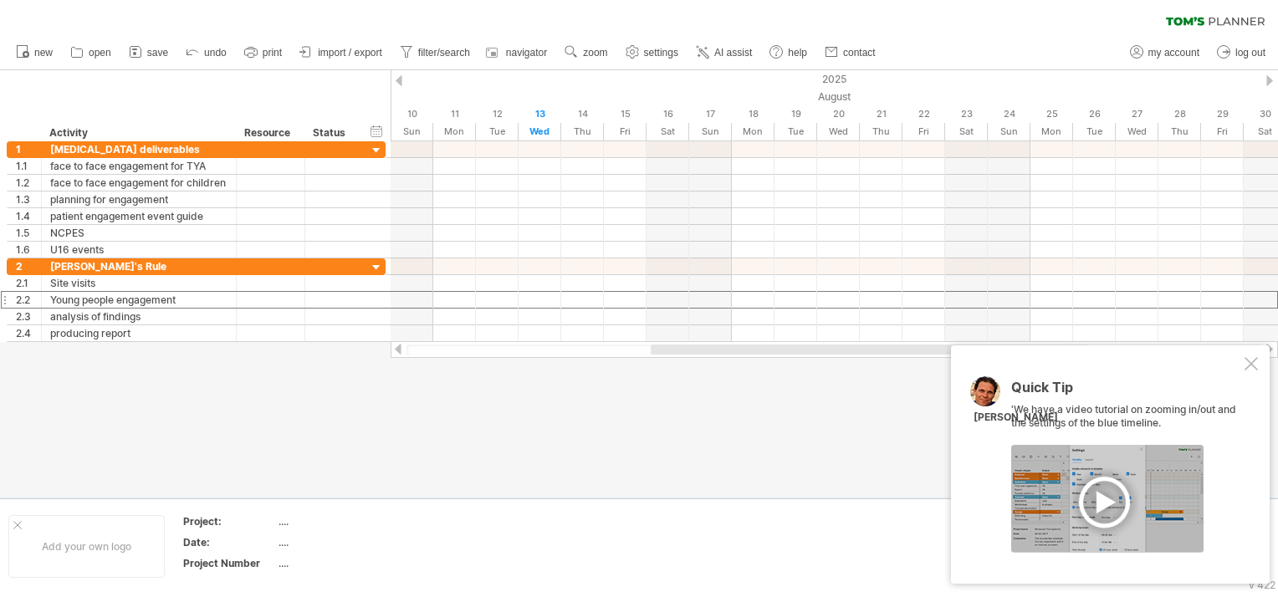
drag, startPoint x: 875, startPoint y: 355, endPoint x: 1004, endPoint y: 371, distance: 129.8
click at [1004, 371] on div "Trying to reach [DOMAIN_NAME] Connected again... 0% clear filter new 1" at bounding box center [639, 296] width 1278 height 592
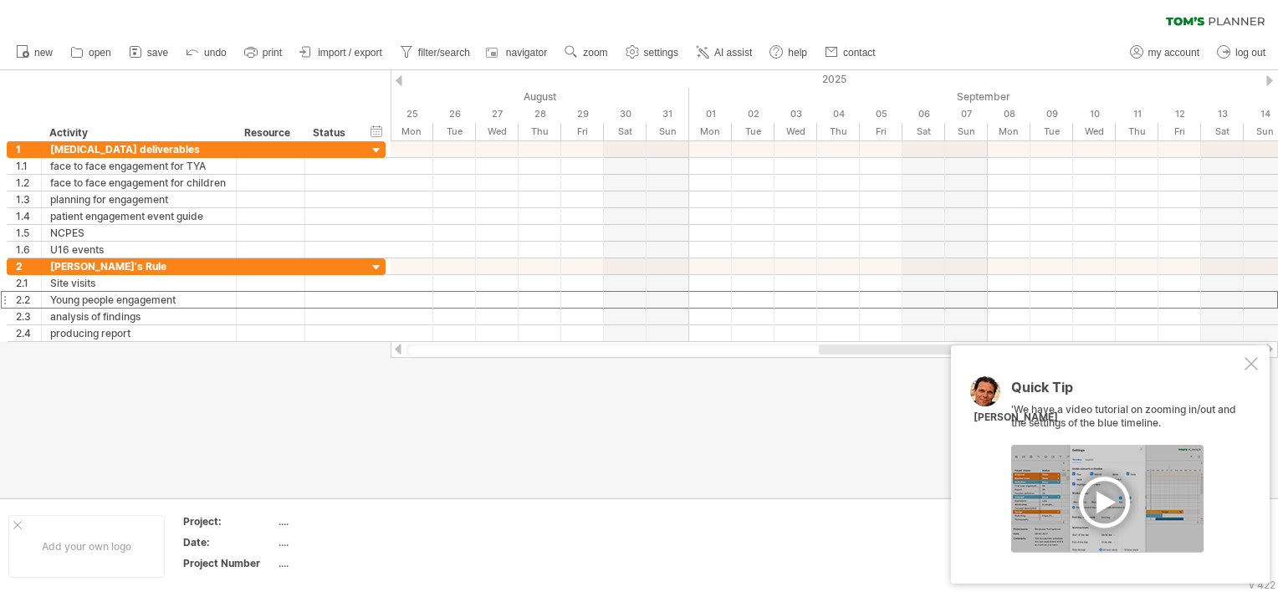
drag, startPoint x: 913, startPoint y: 353, endPoint x: 1119, endPoint y: 381, distance: 207.6
click at [1119, 381] on div "Trying to reach [DOMAIN_NAME] Connected again... 0% clear filter new 1" at bounding box center [639, 296] width 1278 height 592
click at [1262, 82] on div "2025" at bounding box center [326, 79] width 3880 height 18
click at [1263, 80] on div "2025" at bounding box center [326, 79] width 3880 height 18
click at [1264, 79] on div "2025" at bounding box center [326, 79] width 3880 height 18
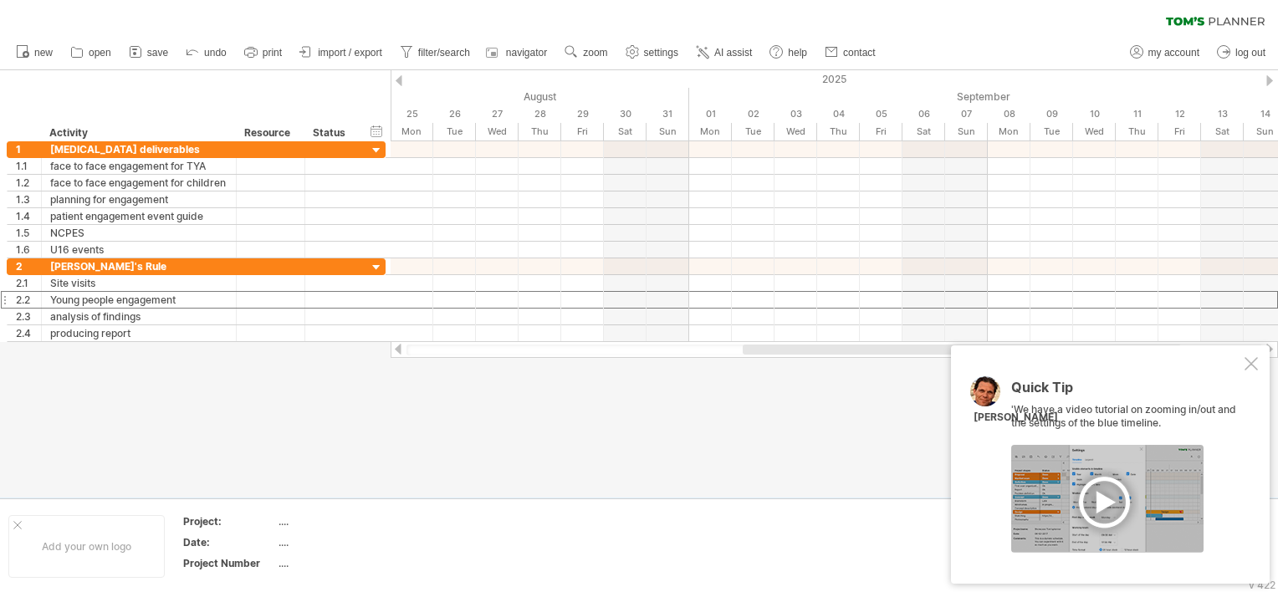
click at [1270, 80] on div at bounding box center [1269, 80] width 7 height 11
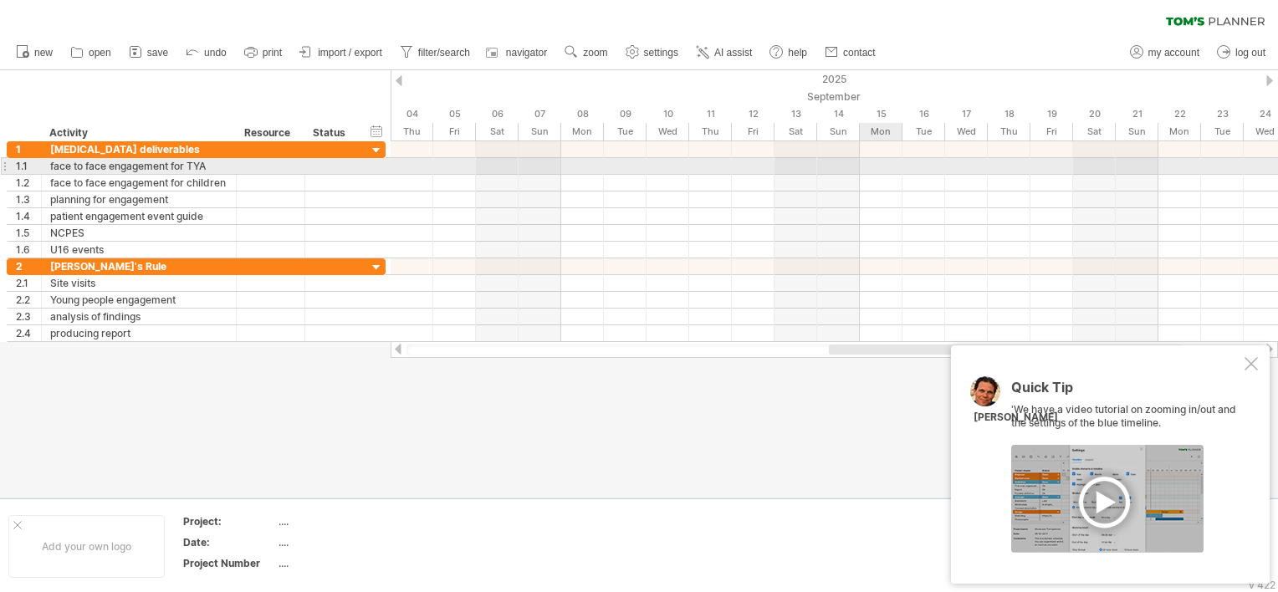
click at [873, 161] on div at bounding box center [833, 166] width 887 height 17
click at [891, 176] on div "add time block" at bounding box center [938, 182] width 115 height 27
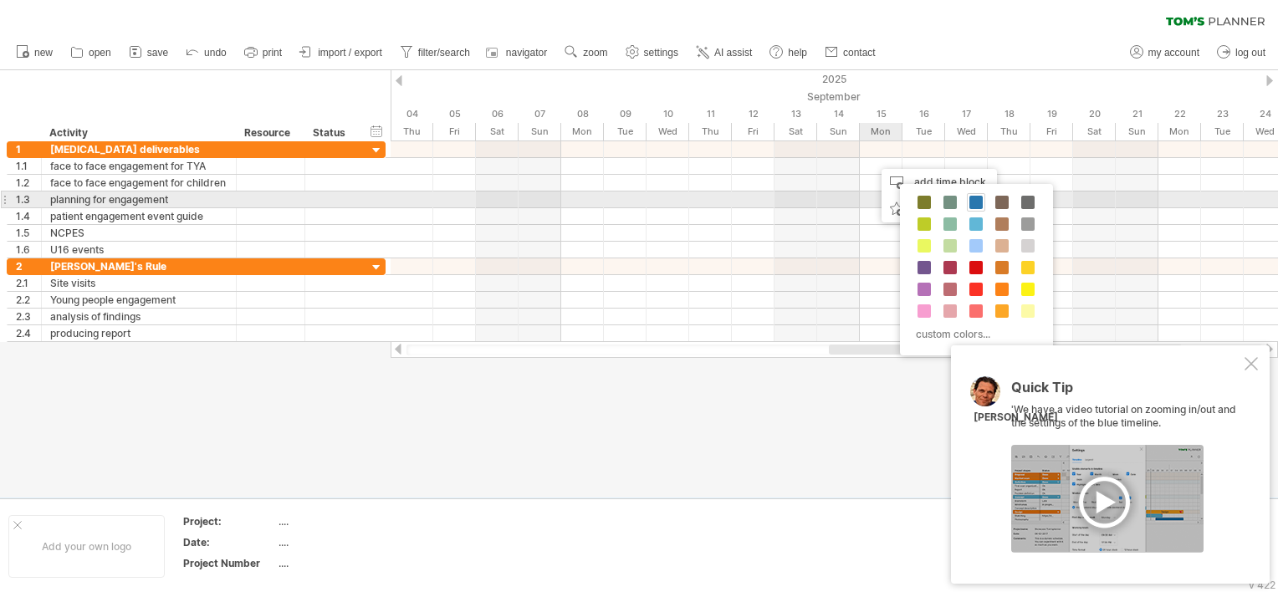
click at [969, 202] on span at bounding box center [975, 202] width 13 height 13
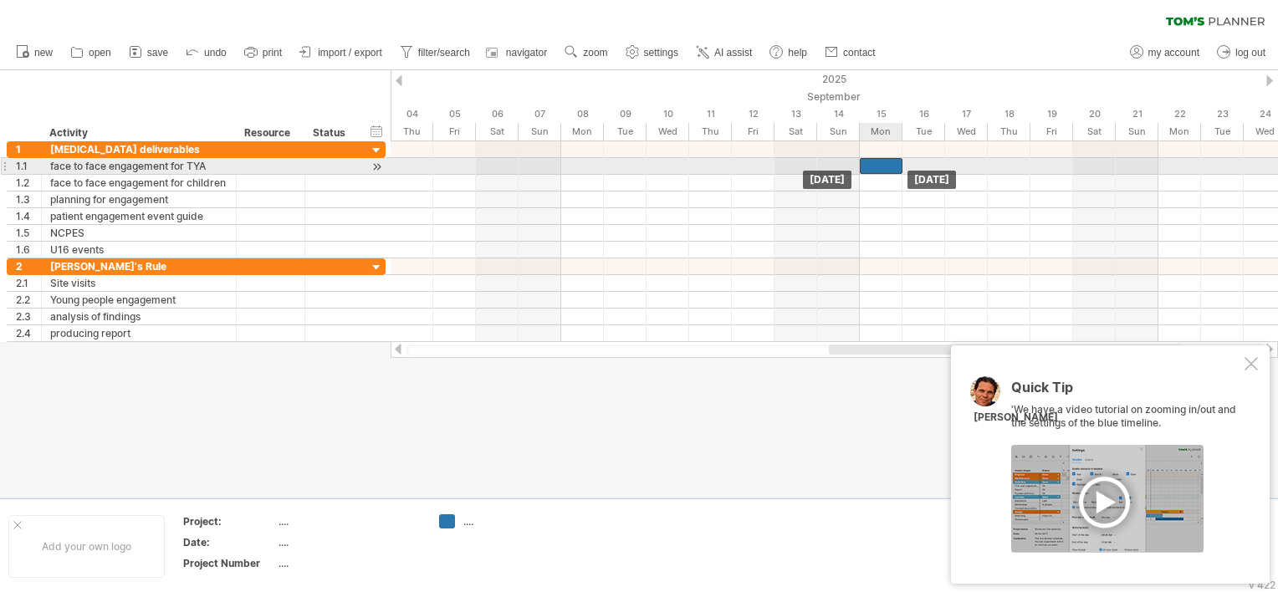
drag, startPoint x: 888, startPoint y: 169, endPoint x: 873, endPoint y: 167, distance: 15.1
click at [873, 167] on div at bounding box center [881, 166] width 43 height 16
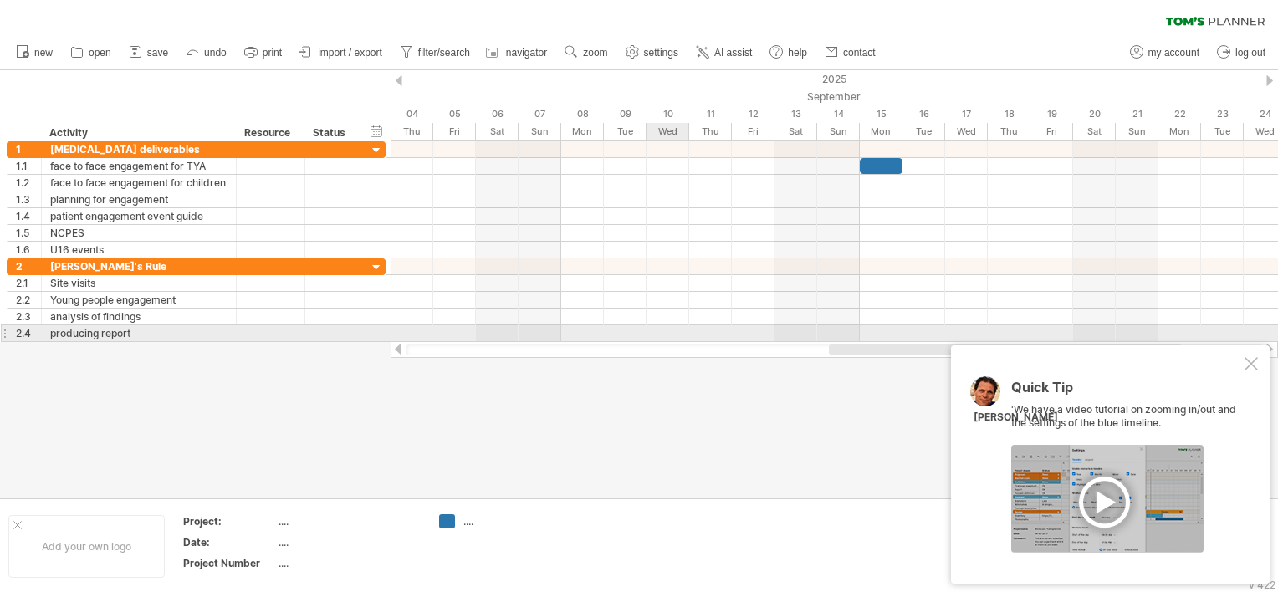
drag, startPoint x: 906, startPoint y: 355, endPoint x: 672, endPoint y: 327, distance: 235.7
click at [672, 327] on div "Trying to reach [DOMAIN_NAME] Connected again... 0% clear filter new 1" at bounding box center [639, 296] width 1278 height 592
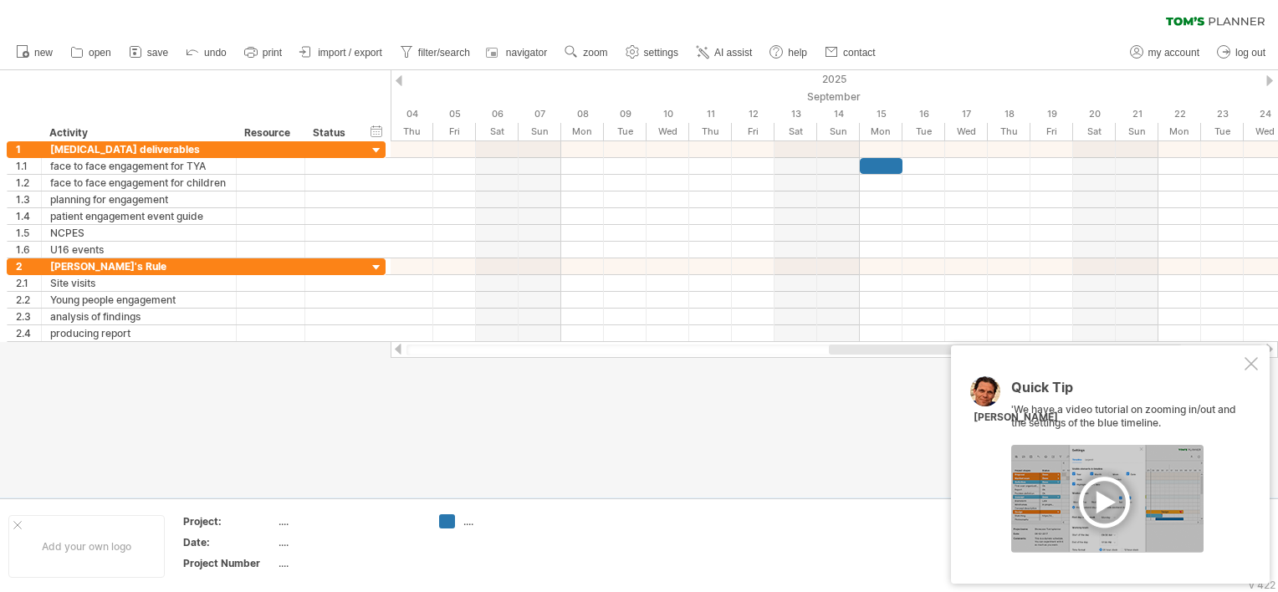
drag, startPoint x: 876, startPoint y: 356, endPoint x: 839, endPoint y: 355, distance: 36.8
click at [839, 355] on div at bounding box center [833, 349] width 887 height 17
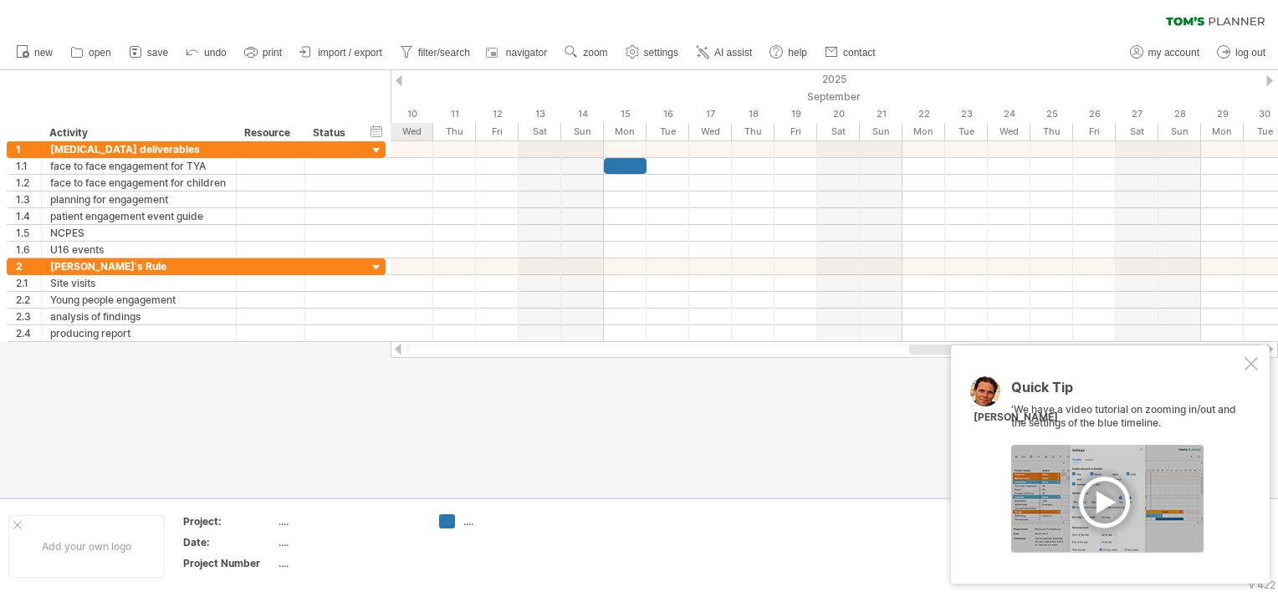
drag, startPoint x: 848, startPoint y: 348, endPoint x: 970, endPoint y: 365, distance: 123.2
click at [1005, 371] on div "Trying to reach [DOMAIN_NAME] Connected again... 0% clear filter new 1" at bounding box center [639, 296] width 1278 height 592
drag, startPoint x: 783, startPoint y: 343, endPoint x: 877, endPoint y: 365, distance: 97.0
click at [877, 365] on div "Trying to reach [DOMAIN_NAME] Connected again... 0% clear filter new 1" at bounding box center [639, 296] width 1278 height 592
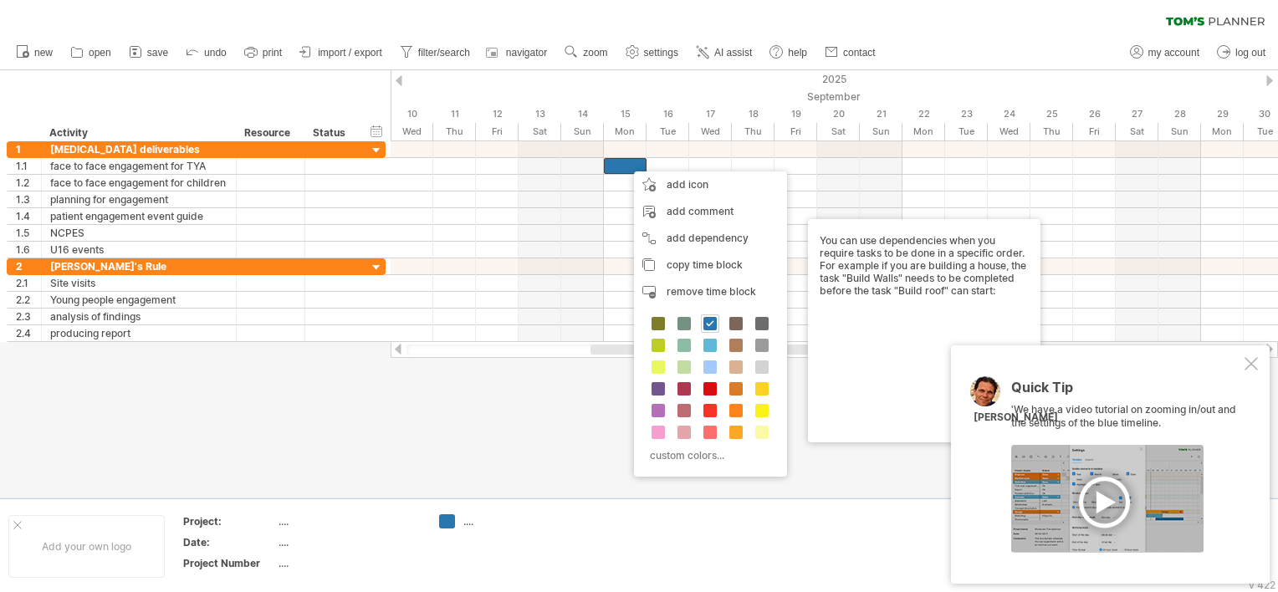
click at [452, 390] on div at bounding box center [639, 283] width 1278 height 427
